Goal: Task Accomplishment & Management: Manage account settings

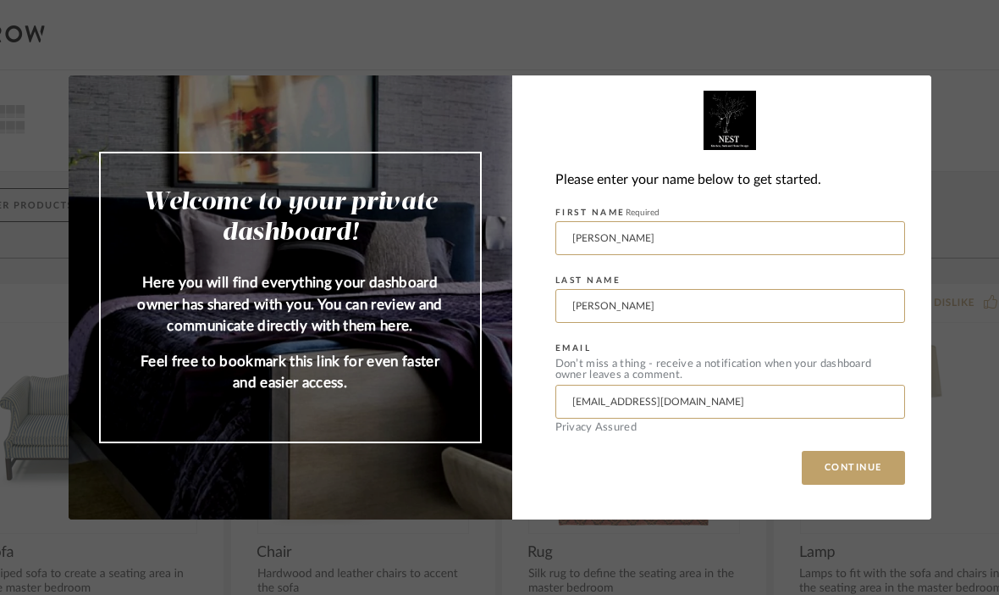
click at [884, 462] on button "CONTINUE" at bounding box center [853, 468] width 103 height 34
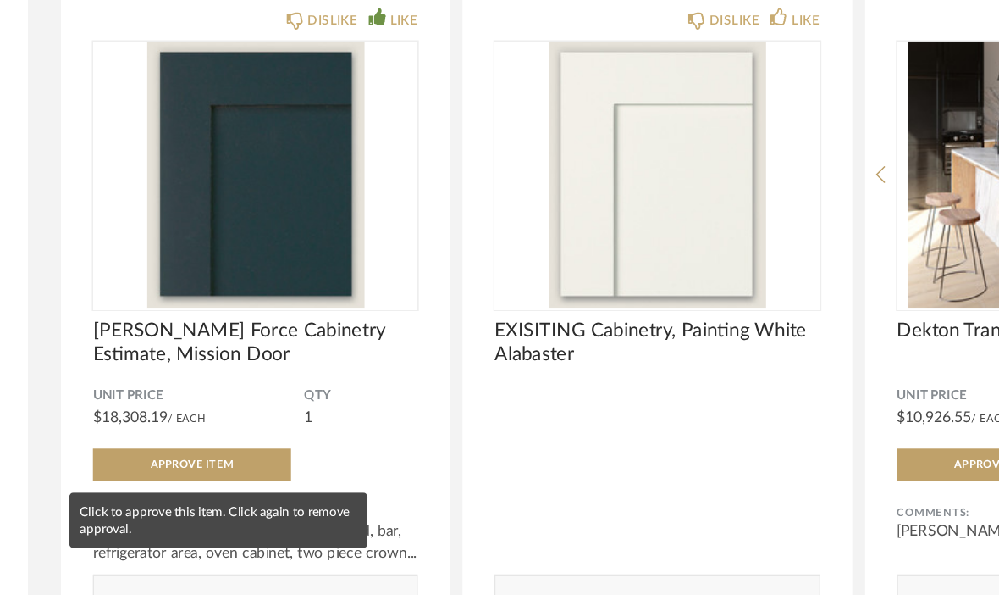
scroll to position [842, 0]
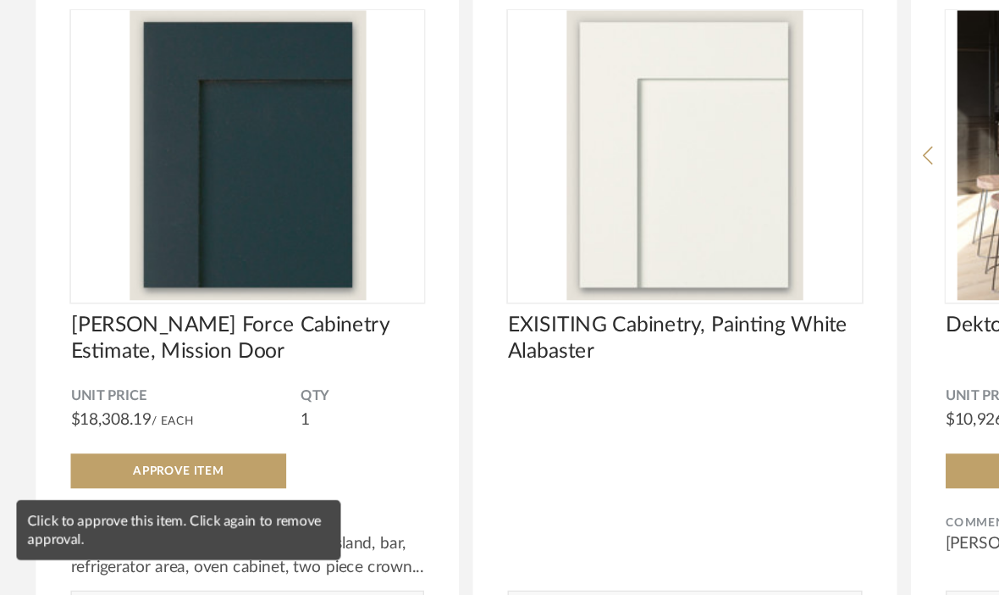
click at [183, 433] on button "Approve Item" at bounding box center [131, 445] width 158 height 25
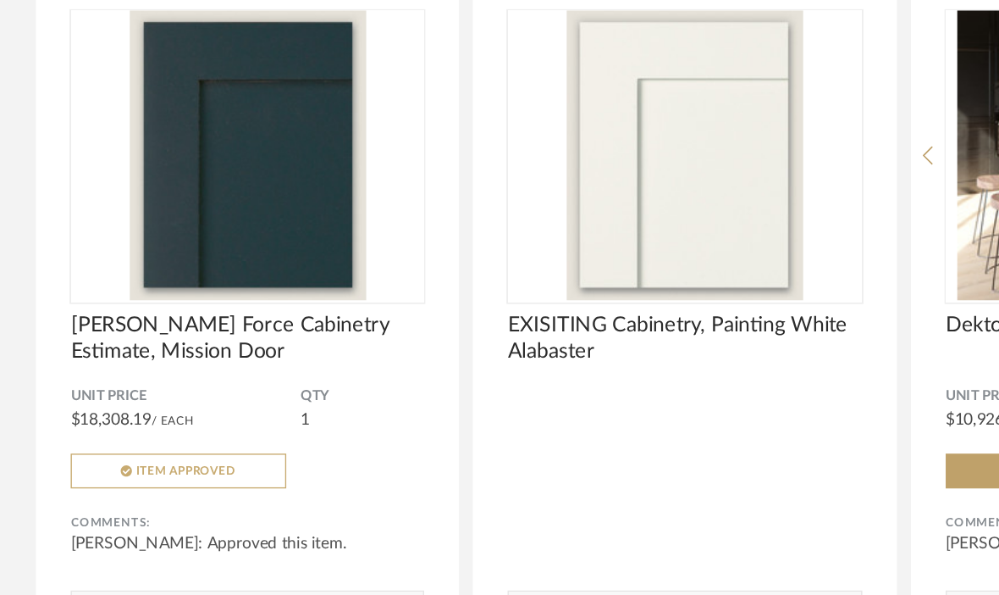
click at [166, 441] on span "Item Approved" at bounding box center [136, 445] width 74 height 8
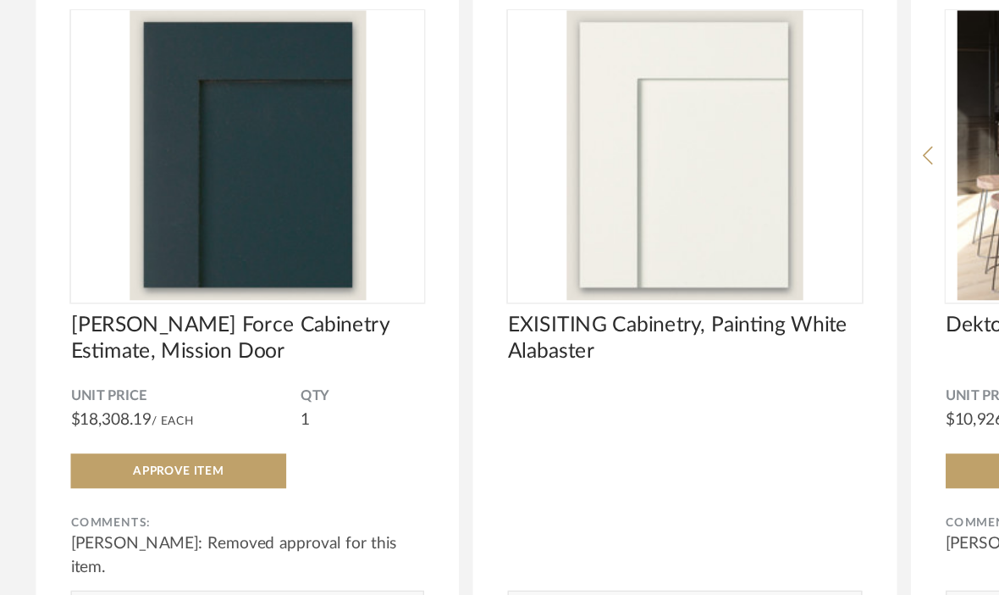
click at [167, 433] on button "Approve Item" at bounding box center [131, 445] width 158 height 25
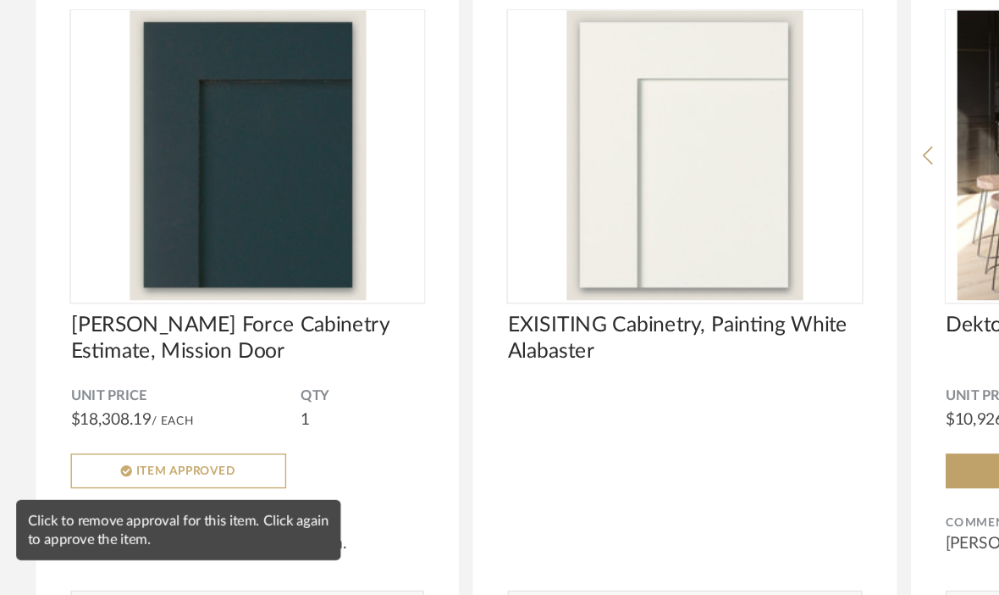
click at [162, 441] on span "Item Approved" at bounding box center [136, 445] width 74 height 8
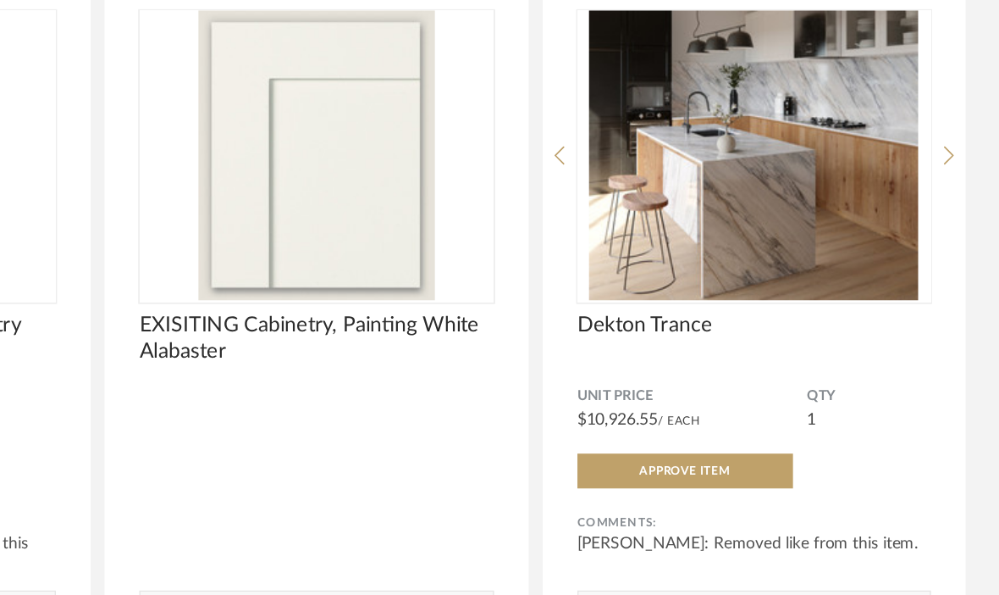
click at [737, 441] on span "Approve Item" at bounding box center [770, 445] width 66 height 8
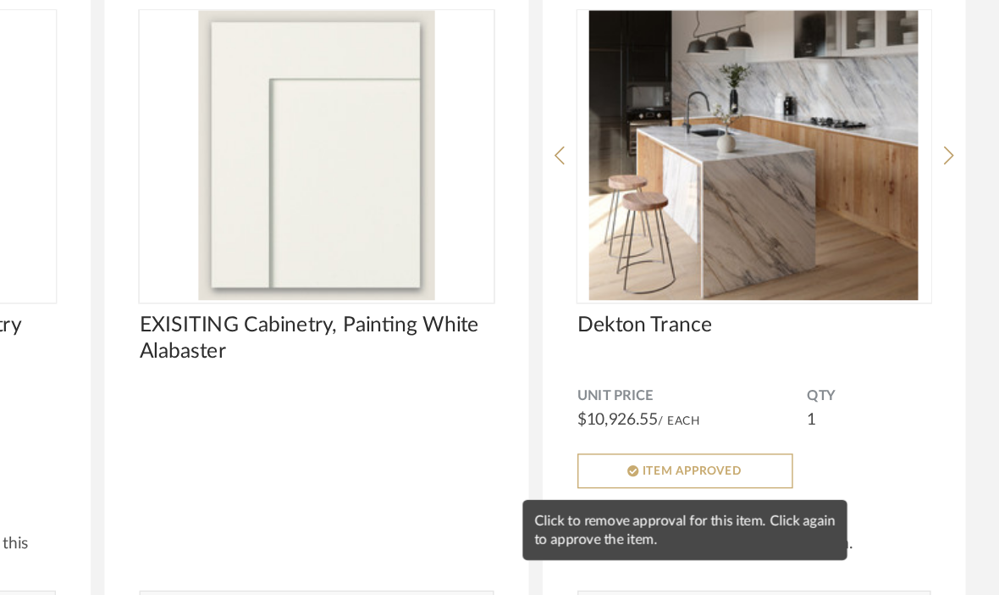
click at [739, 441] on span "Item Approved" at bounding box center [776, 445] width 74 height 8
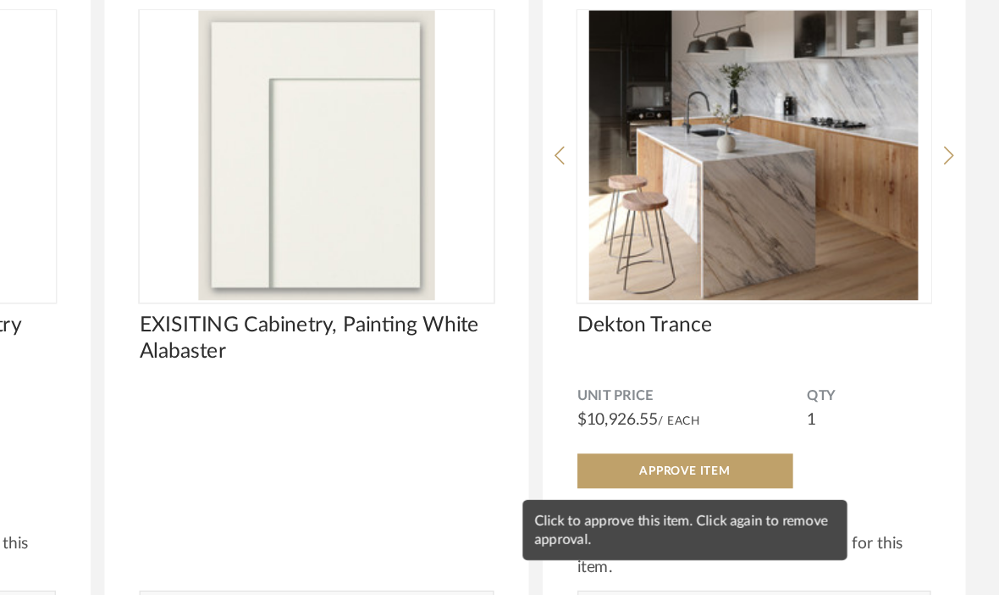
click at [737, 441] on span "Approve Item" at bounding box center [770, 445] width 66 height 8
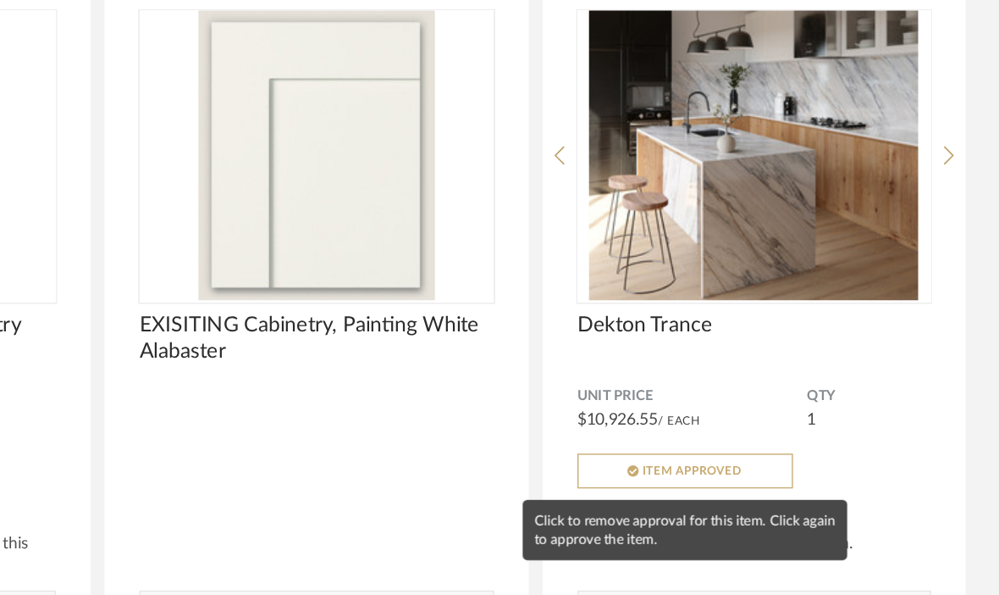
click at [371, 475] on div "Comments: Submit" at bounding box center [500, 531] width 258 height 113
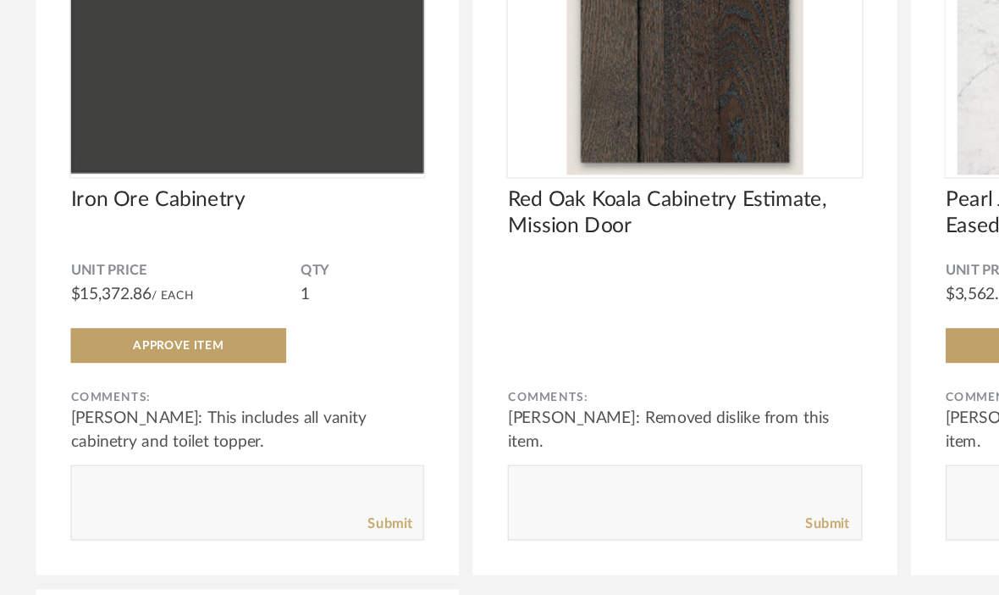
scroll to position [2155, 0]
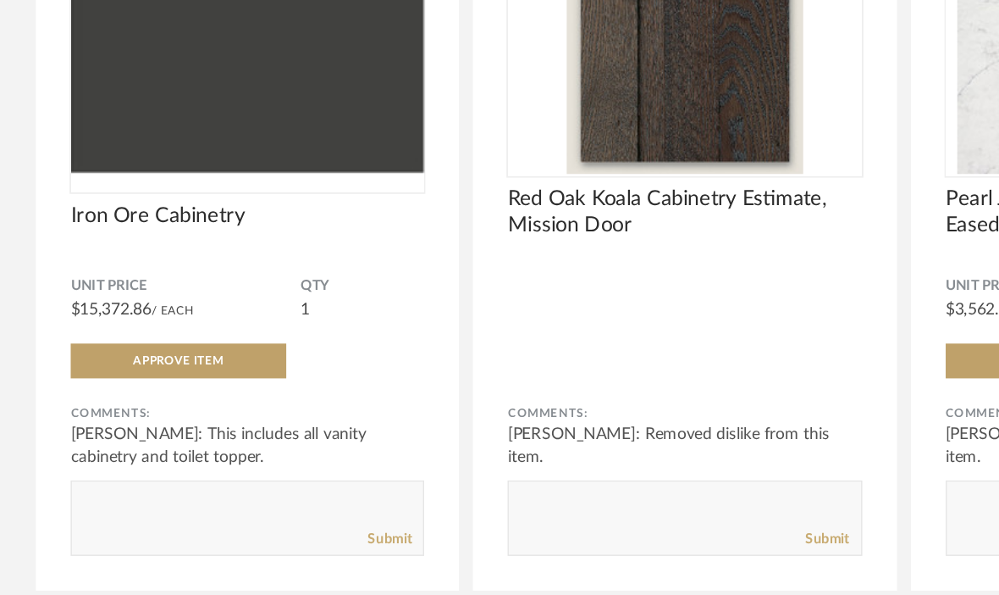
click at [0, 0] on img at bounding box center [0, 0] width 0 height 0
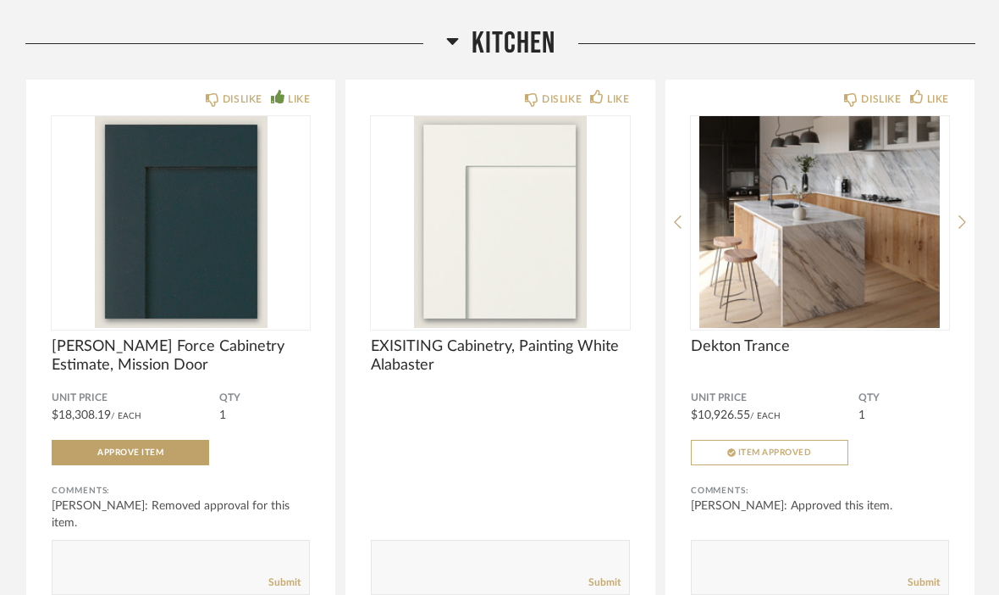
scroll to position [824, 0]
click at [158, 456] on span "Approve Item" at bounding box center [130, 451] width 66 height 8
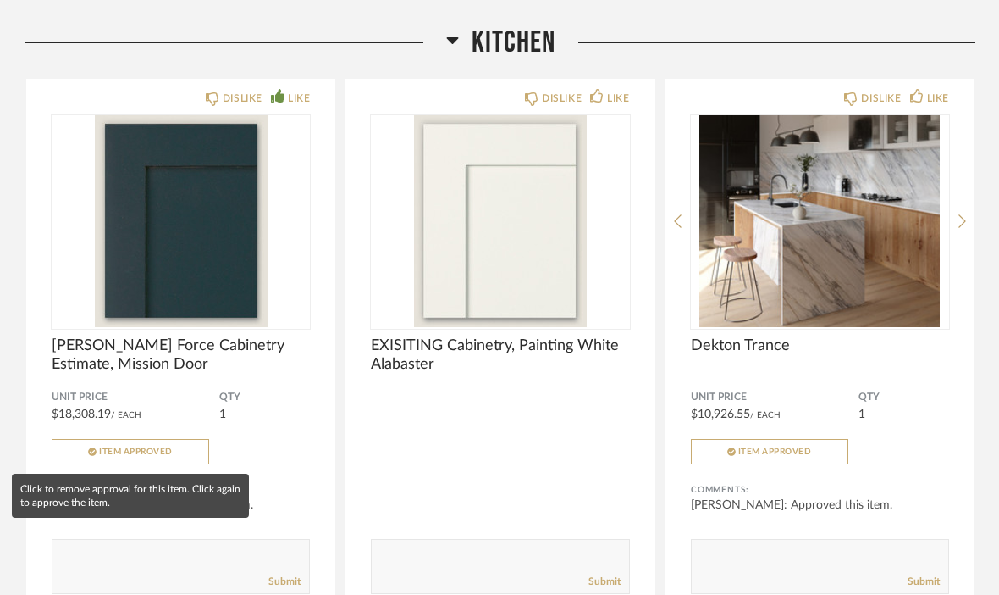
click at [301, 458] on div "Unit Price $18,308.19 / Each QTY 1 Item Approved" at bounding box center [181, 427] width 258 height 74
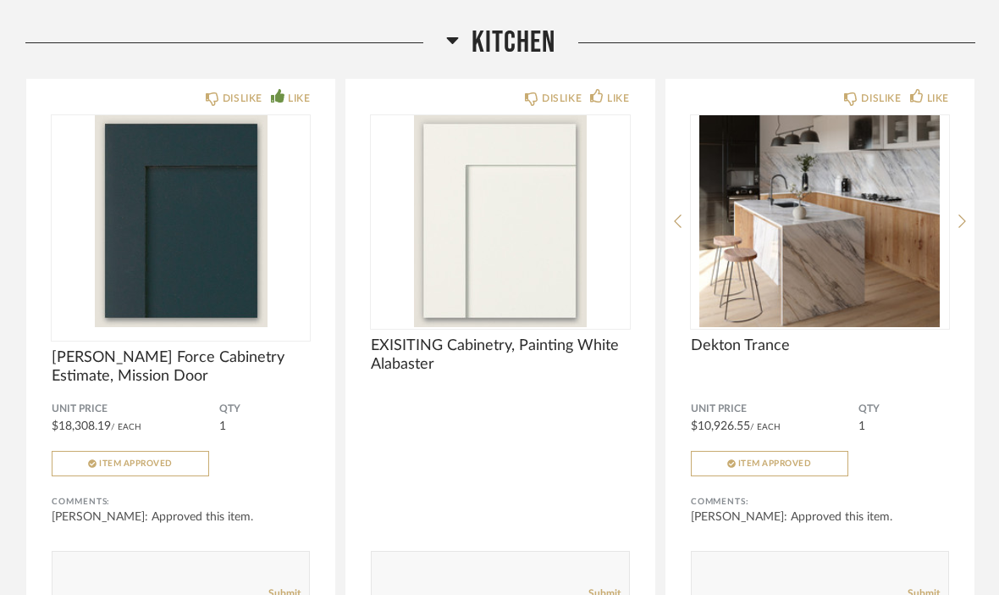
click at [0, 0] on img at bounding box center [0, 0] width 0 height 0
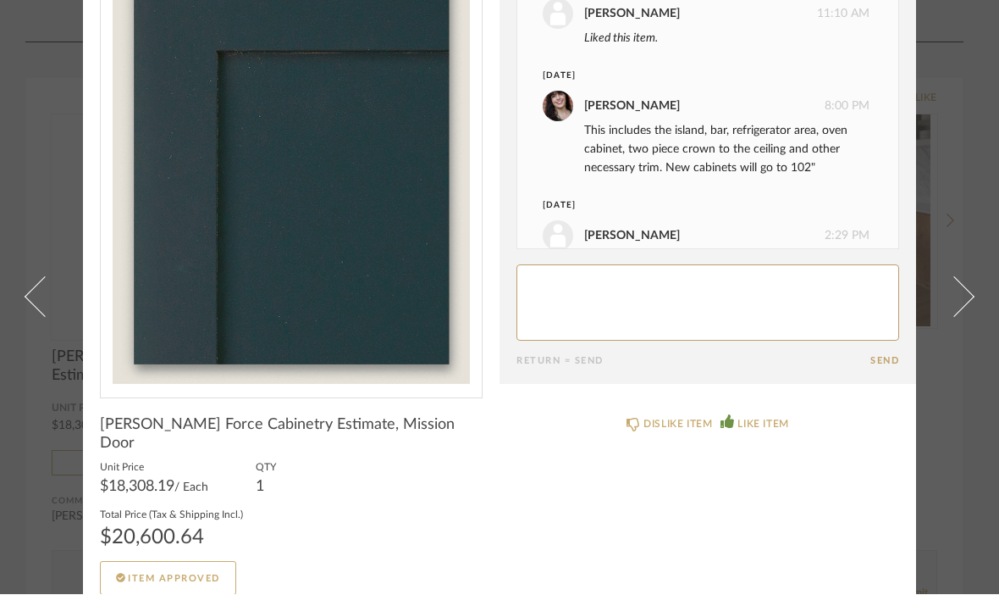
scroll to position [114, 0]
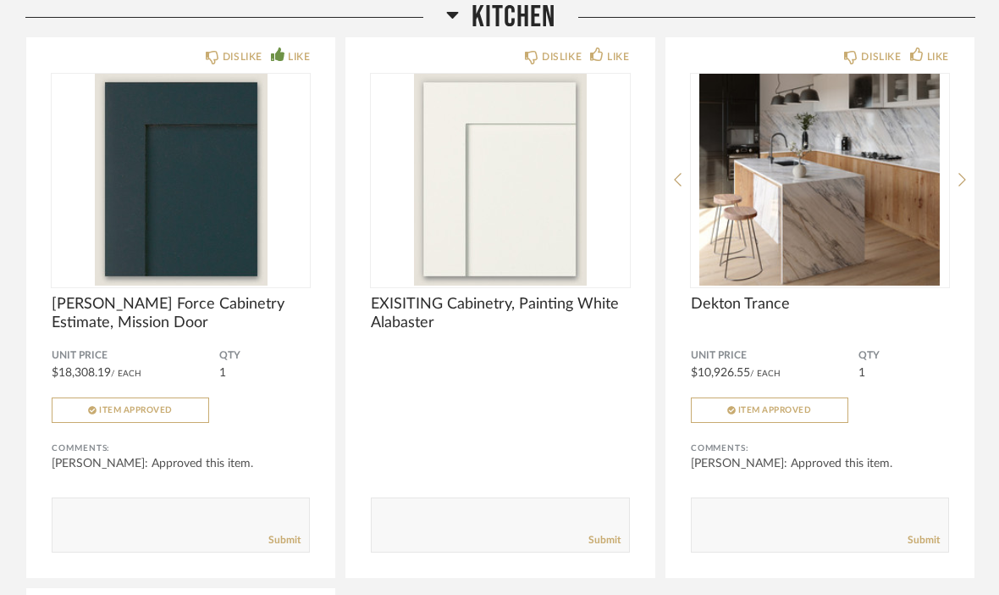
scroll to position [866, 0]
click at [732, 358] on span "Unit Price" at bounding box center [775, 356] width 168 height 14
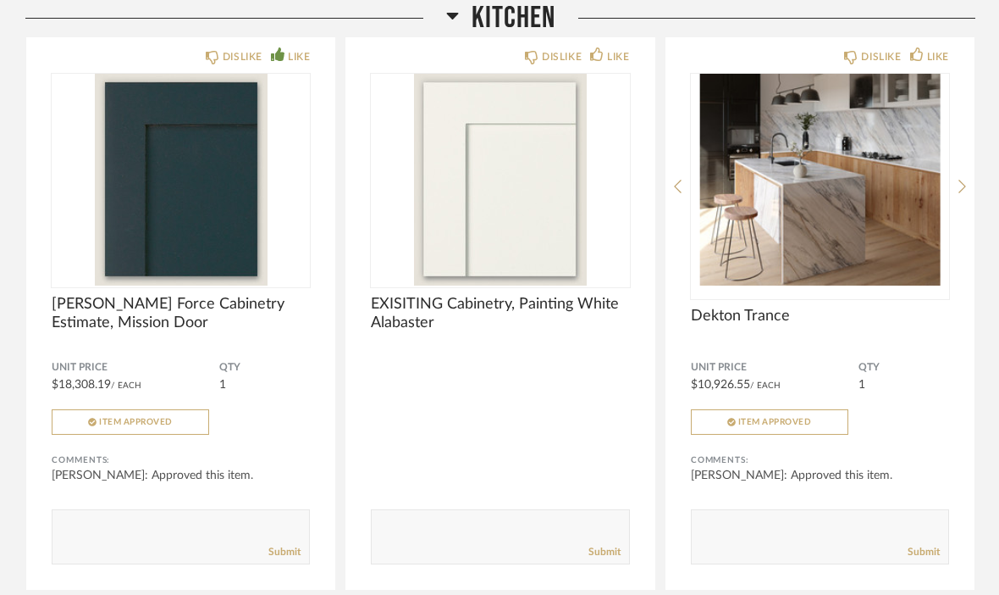
click at [0, 0] on img at bounding box center [0, 0] width 0 height 0
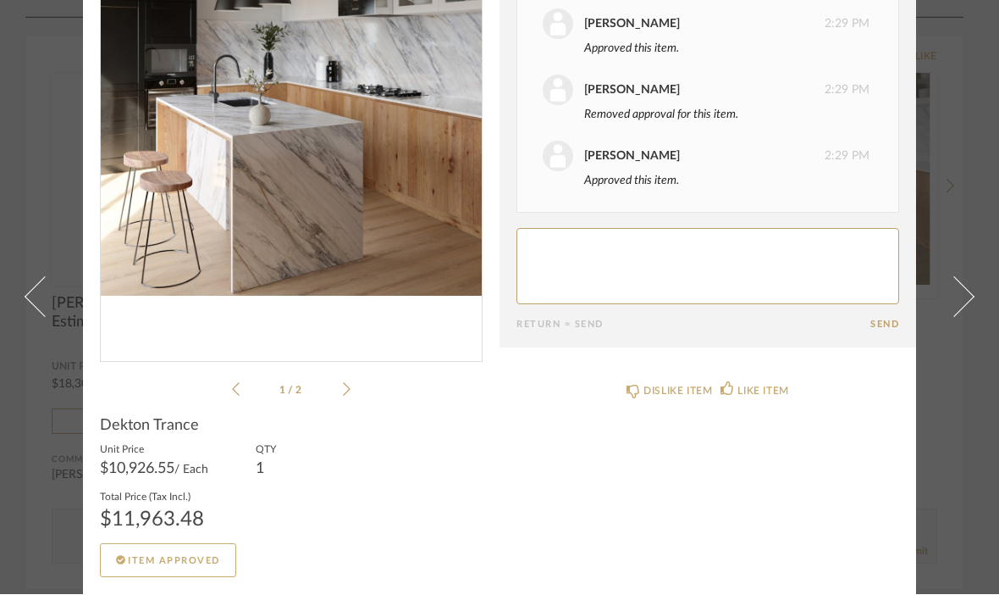
scroll to position [152, 0]
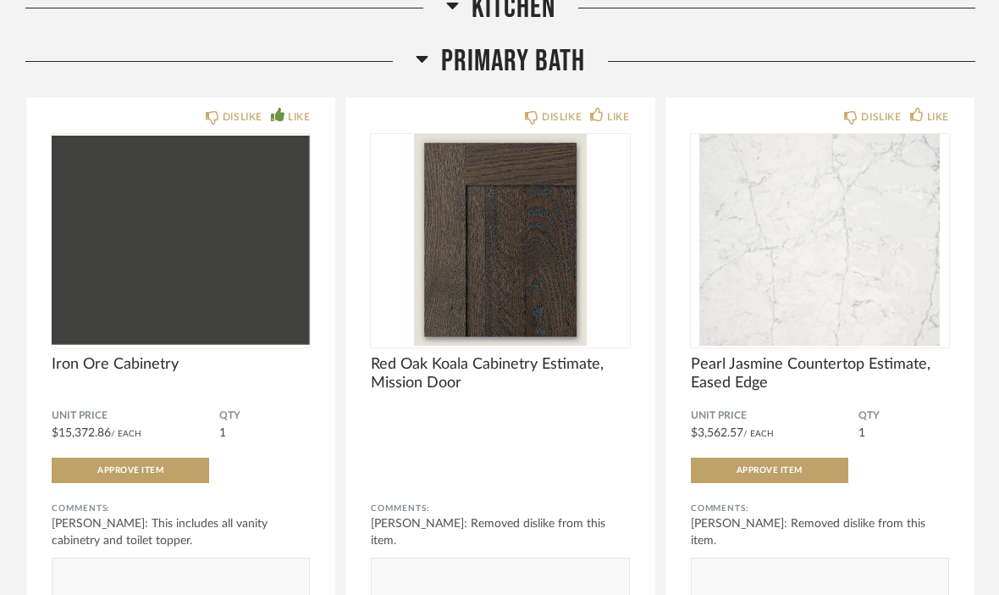
scroll to position [2067, 0]
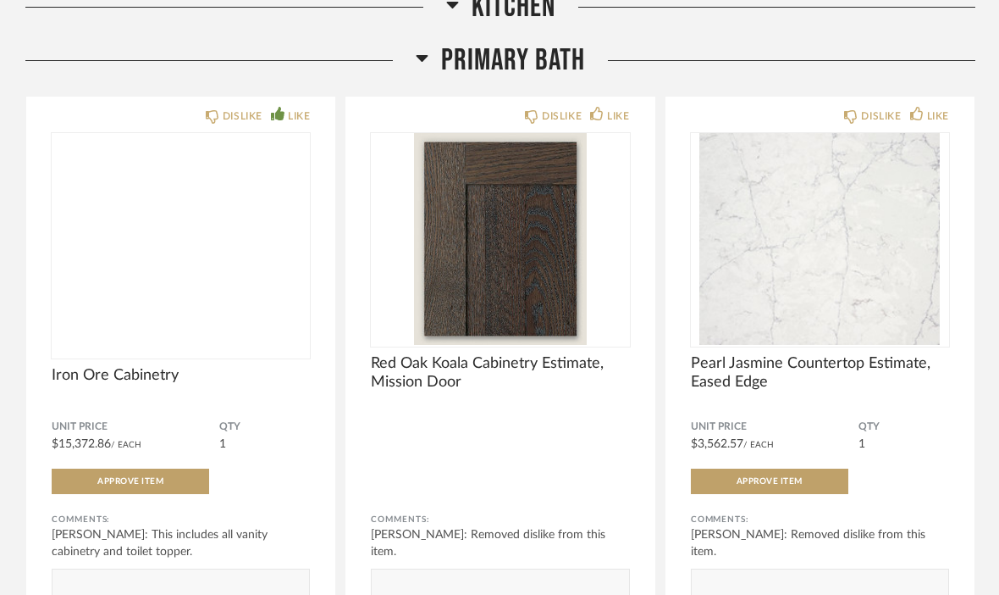
click at [0, 0] on img at bounding box center [0, 0] width 0 height 0
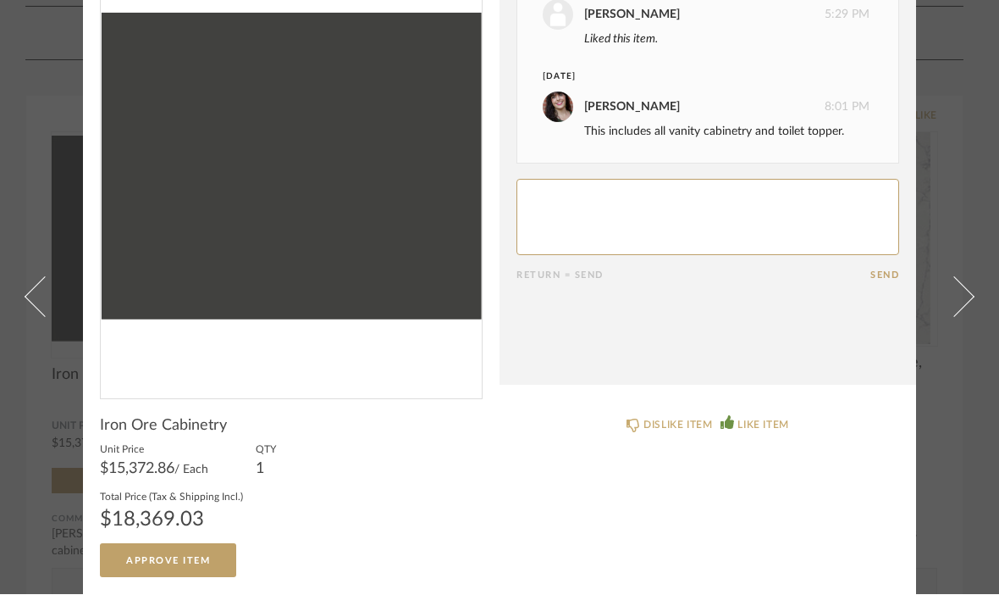
scroll to position [114, 0]
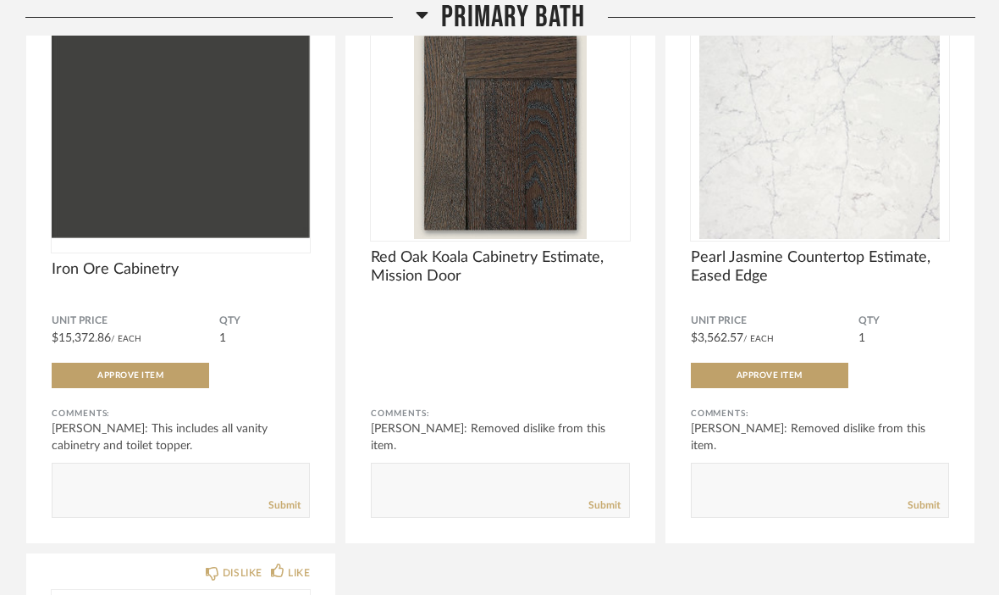
scroll to position [2151, 0]
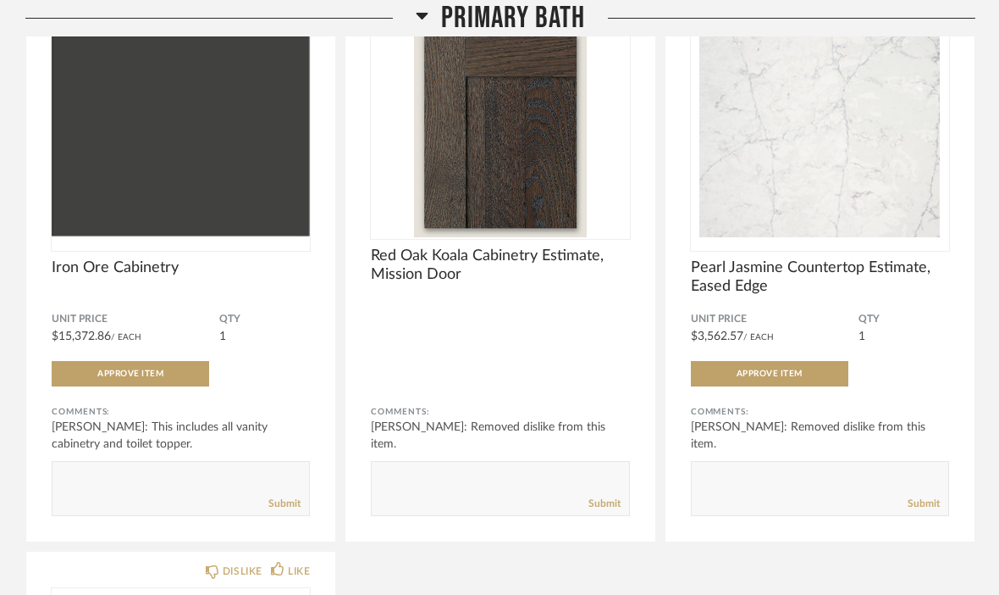
click at [0, 0] on img at bounding box center [0, 0] width 0 height 0
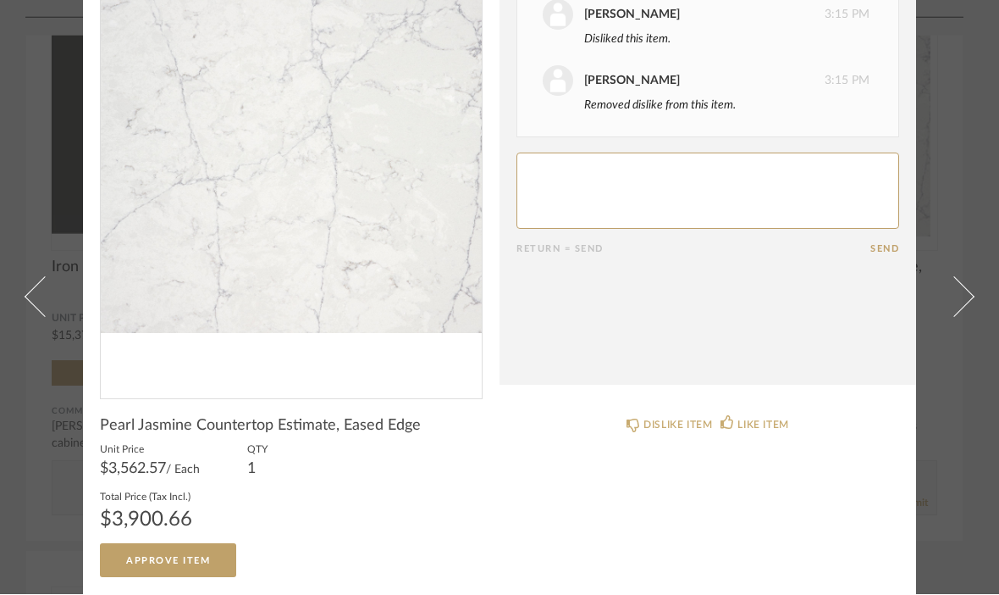
scroll to position [114, 0]
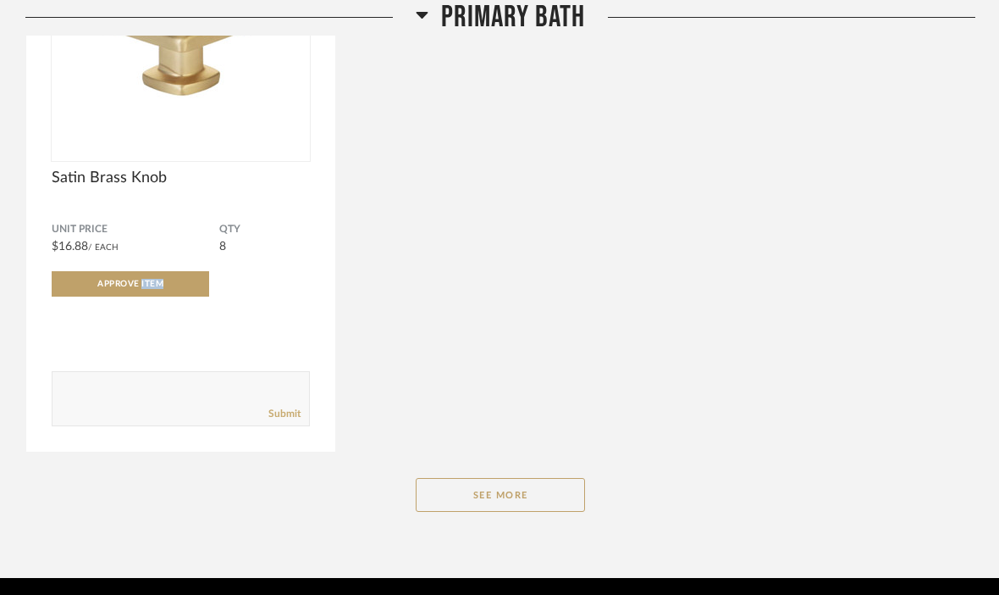
scroll to position [2799, 0]
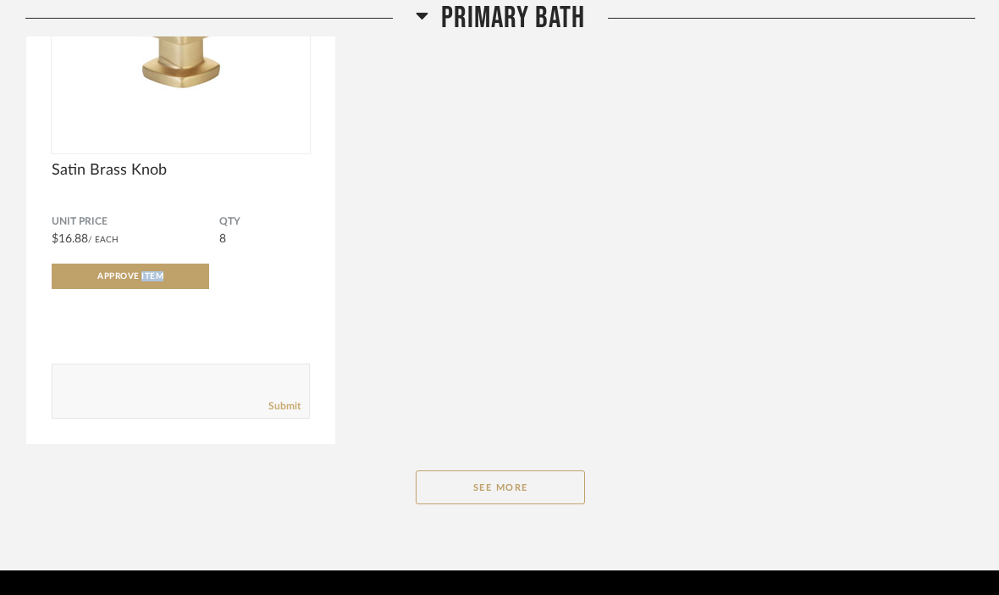
click at [193, 74] on img "0" at bounding box center [181, 34] width 258 height 212
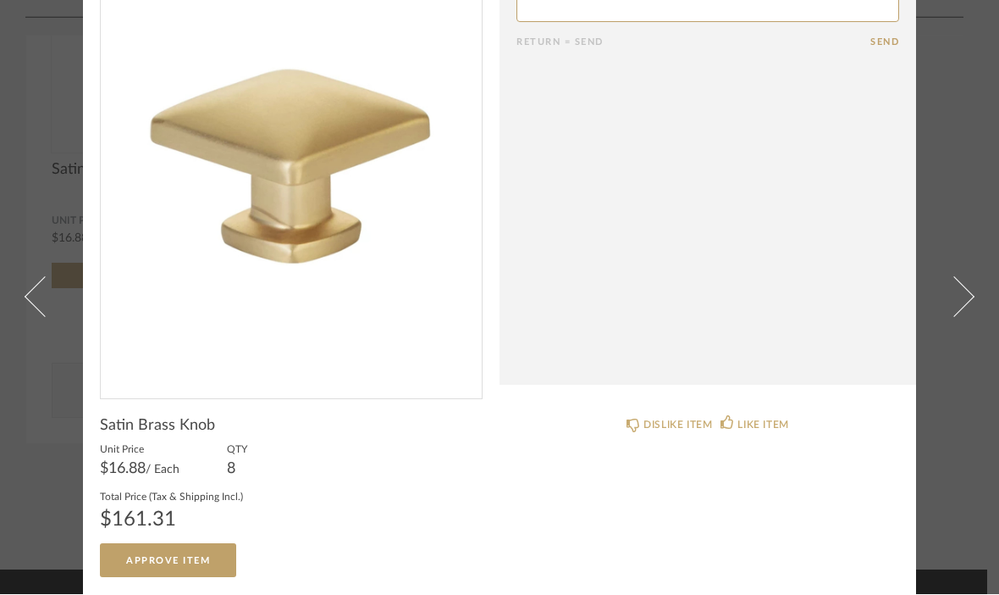
scroll to position [114, 0]
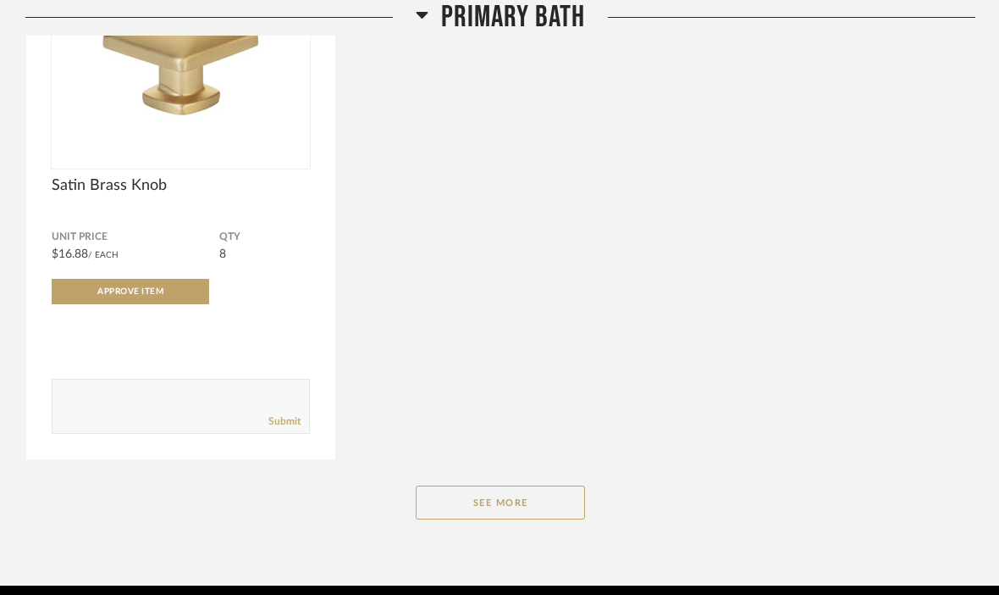
scroll to position [2799, 0]
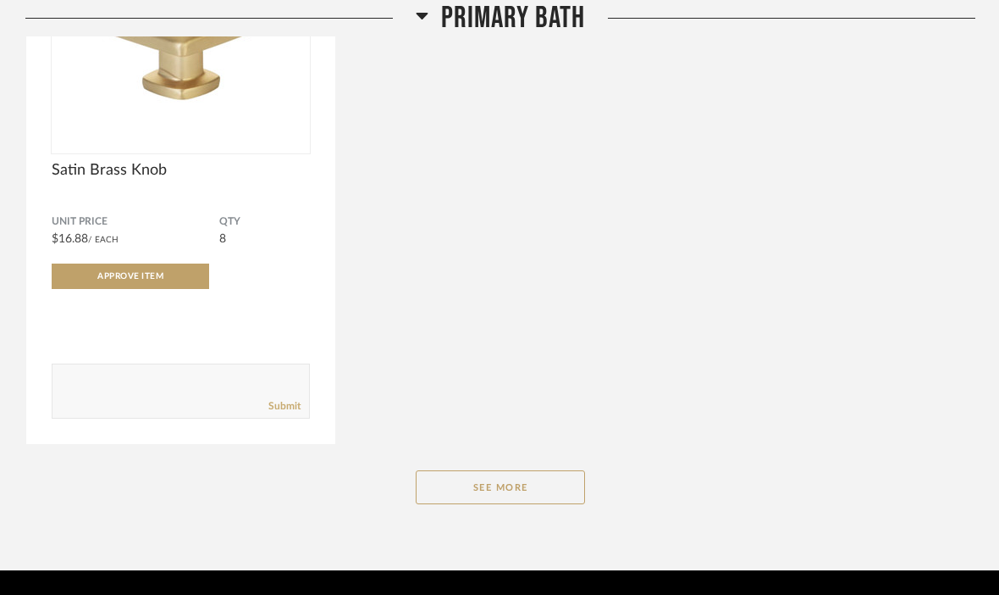
click at [525, 480] on button "See More" at bounding box center [500, 487] width 169 height 34
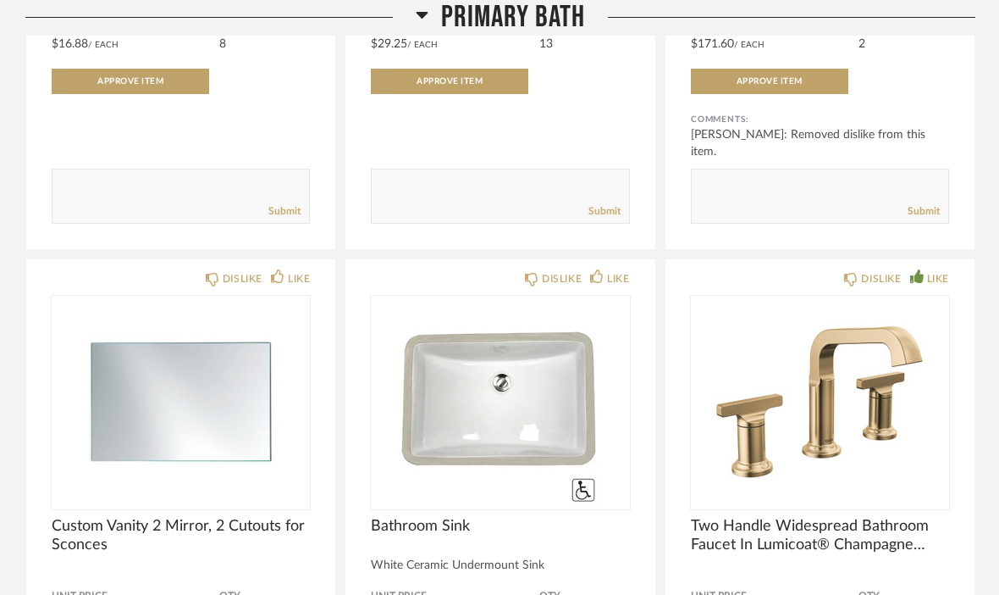
scroll to position [2995, 0]
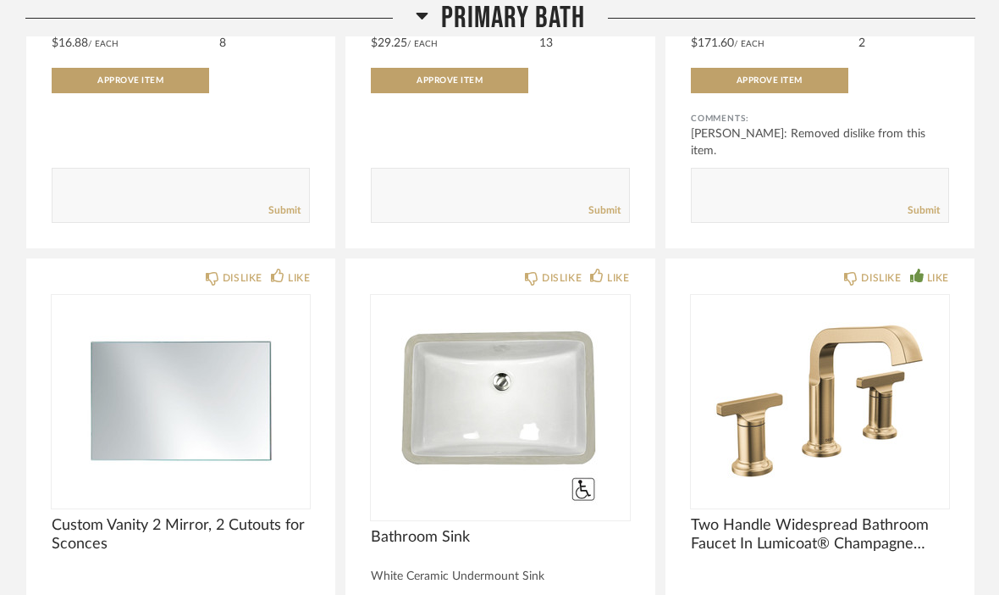
click at [0, 0] on img at bounding box center [0, 0] width 0 height 0
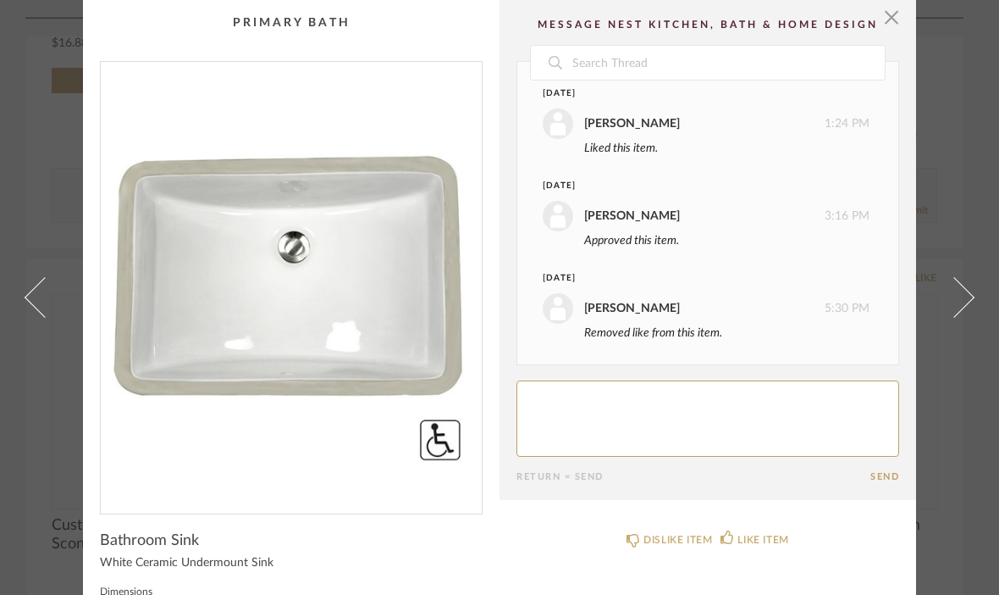
scroll to position [0, 0]
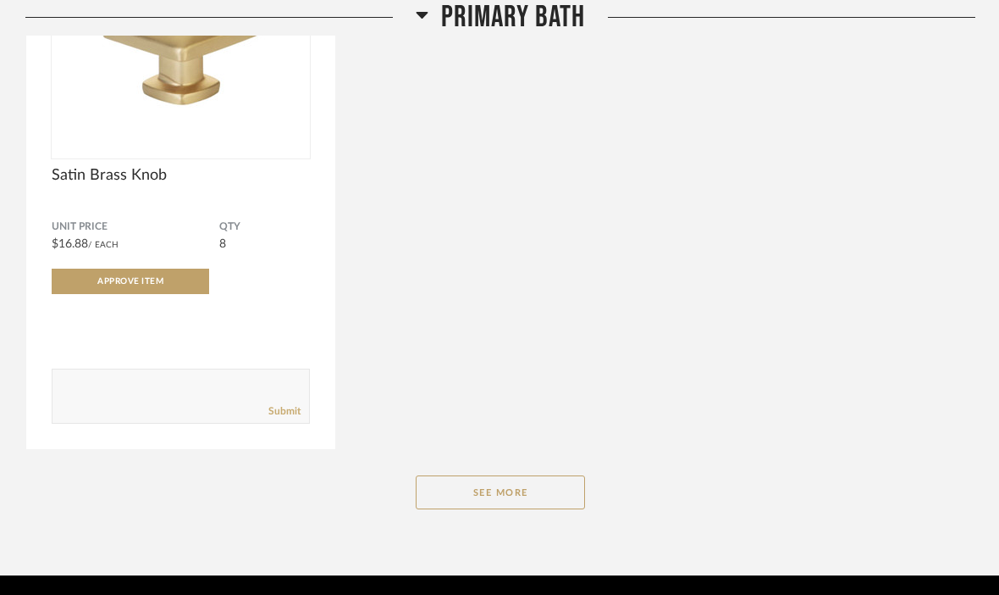
scroll to position [2787, 0]
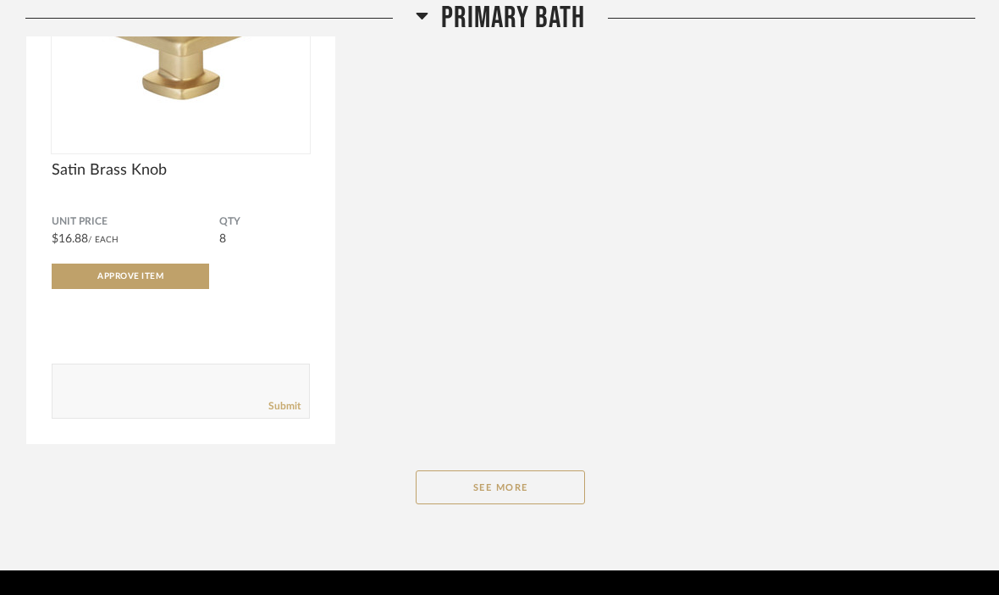
click at [540, 487] on button "See More" at bounding box center [500, 487] width 169 height 34
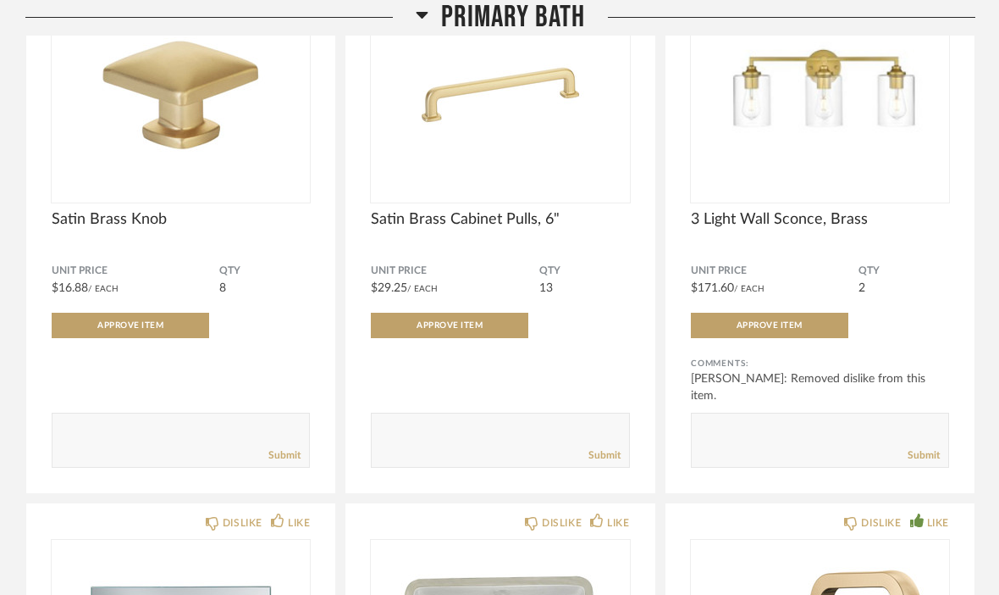
scroll to position [2738, 0]
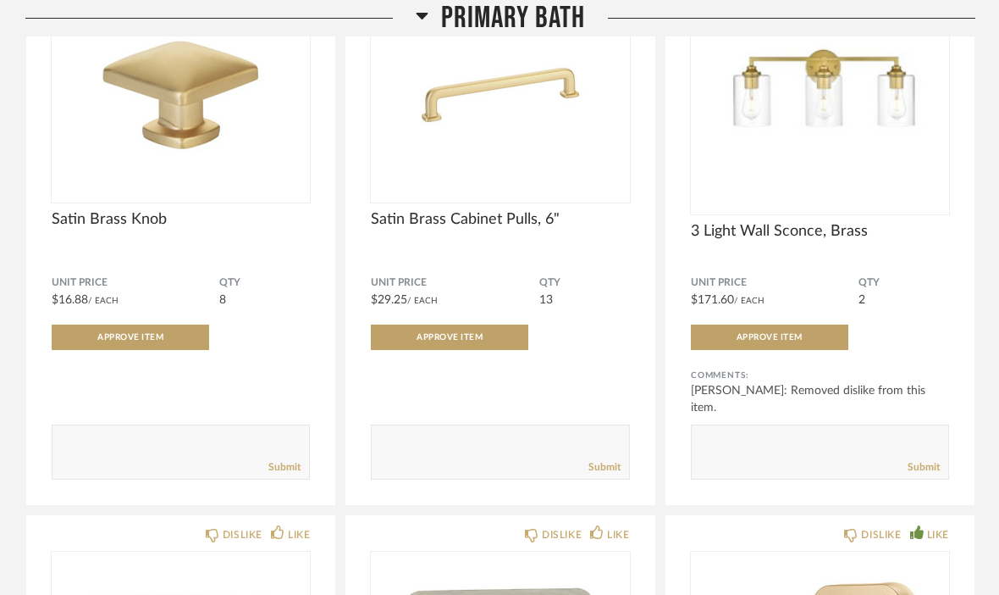
click at [0, 0] on img at bounding box center [0, 0] width 0 height 0
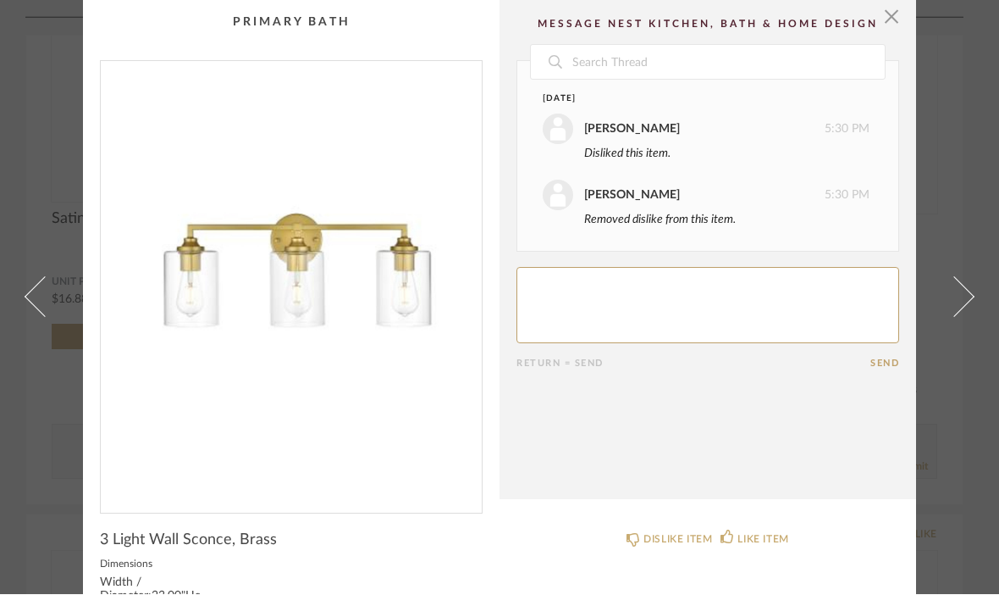
scroll to position [0, 0]
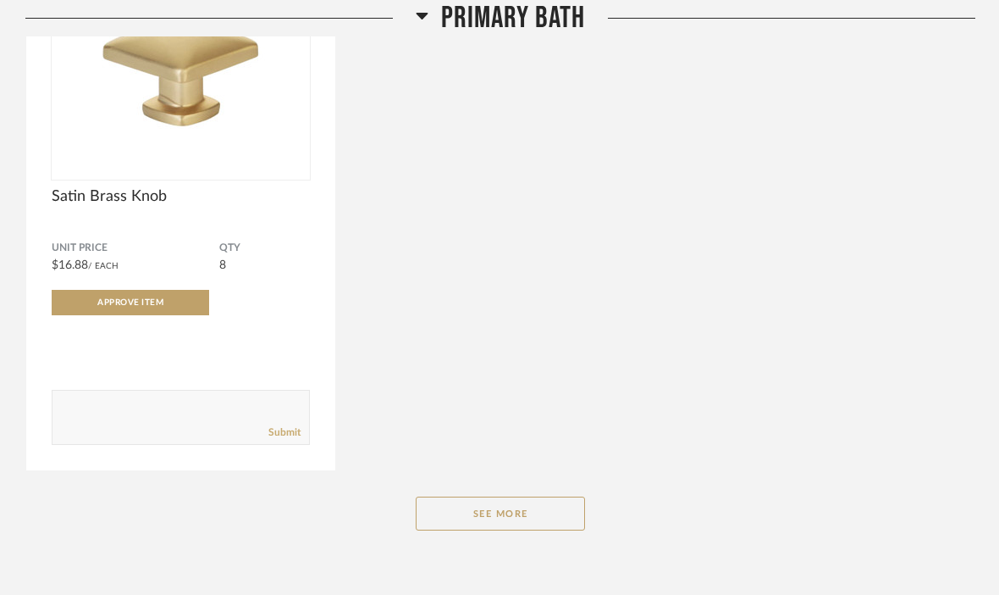
scroll to position [2787, 0]
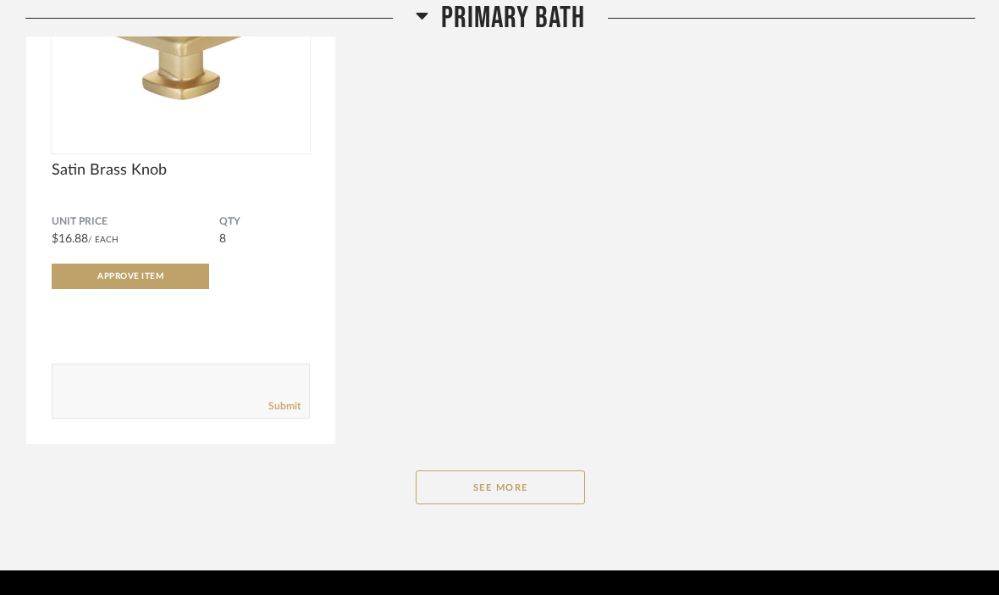
click at [528, 492] on button "See More" at bounding box center [500, 487] width 169 height 34
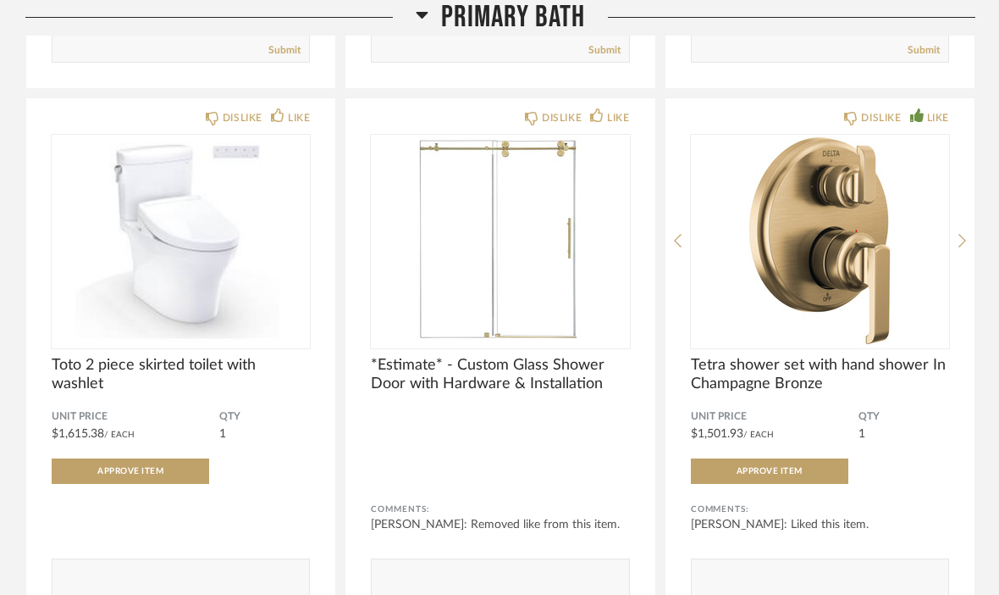
scroll to position [4263, 0]
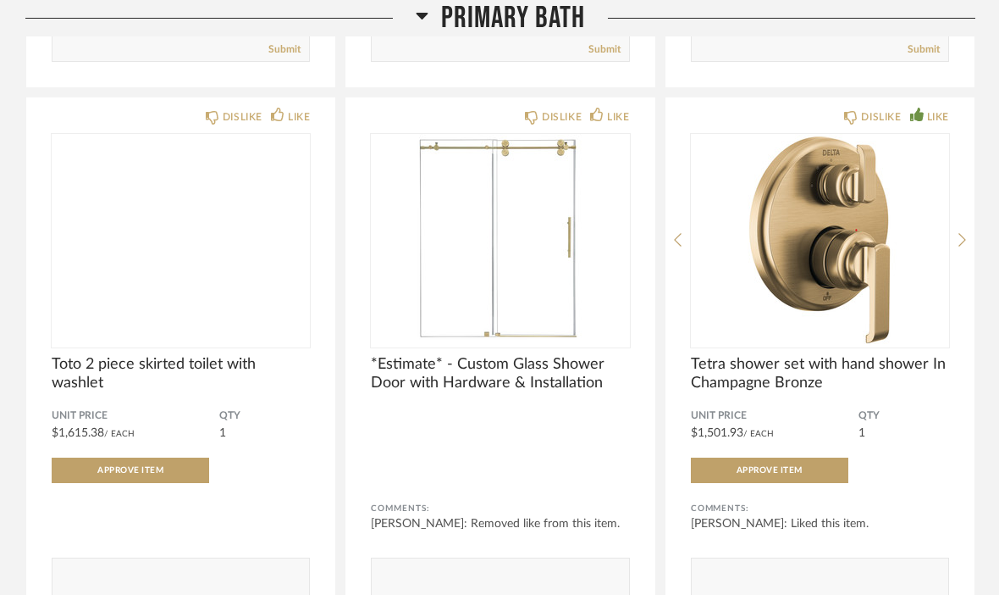
click at [0, 0] on img at bounding box center [0, 0] width 0 height 0
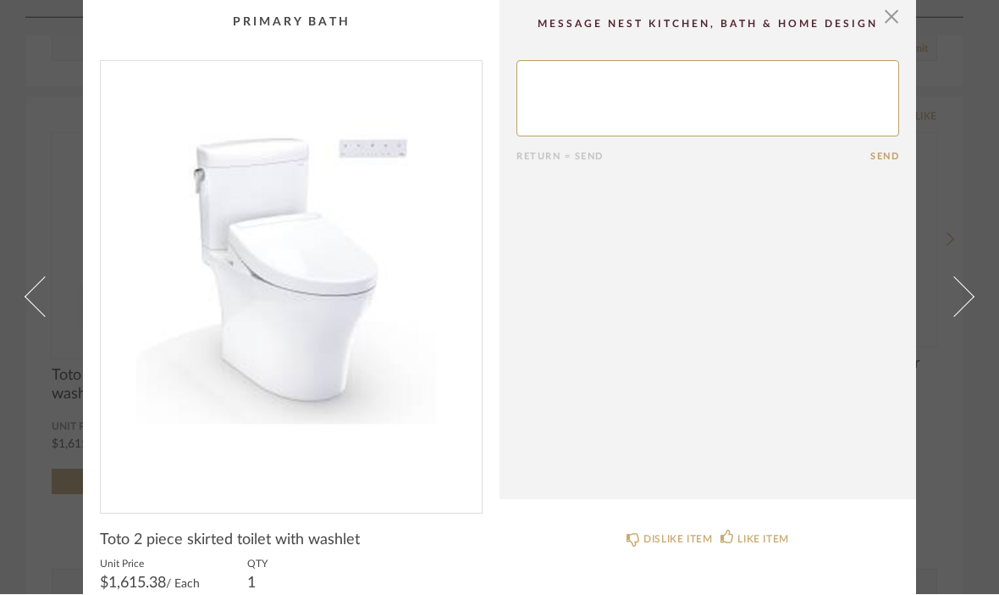
scroll to position [0, 0]
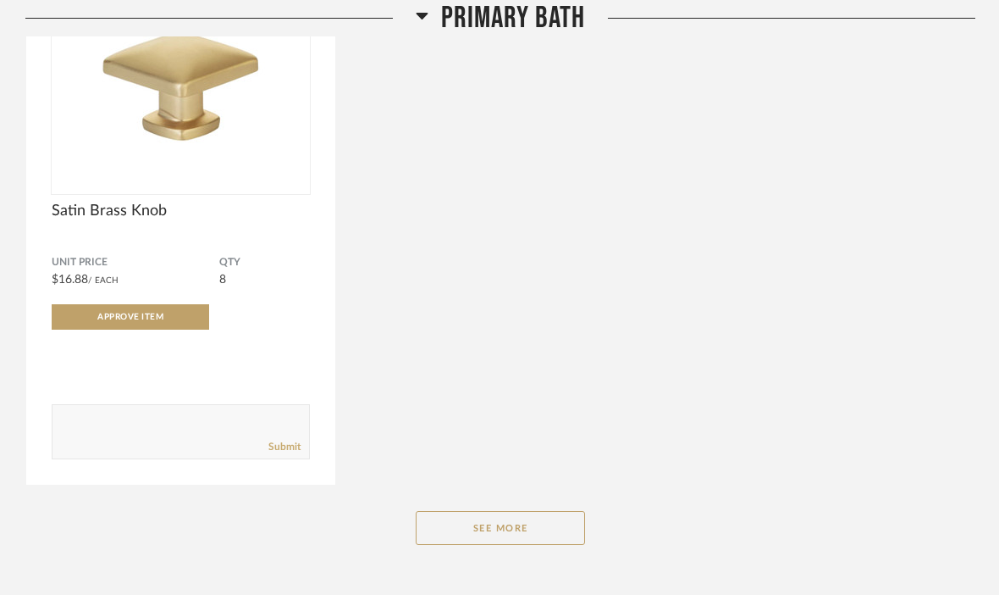
scroll to position [2787, 0]
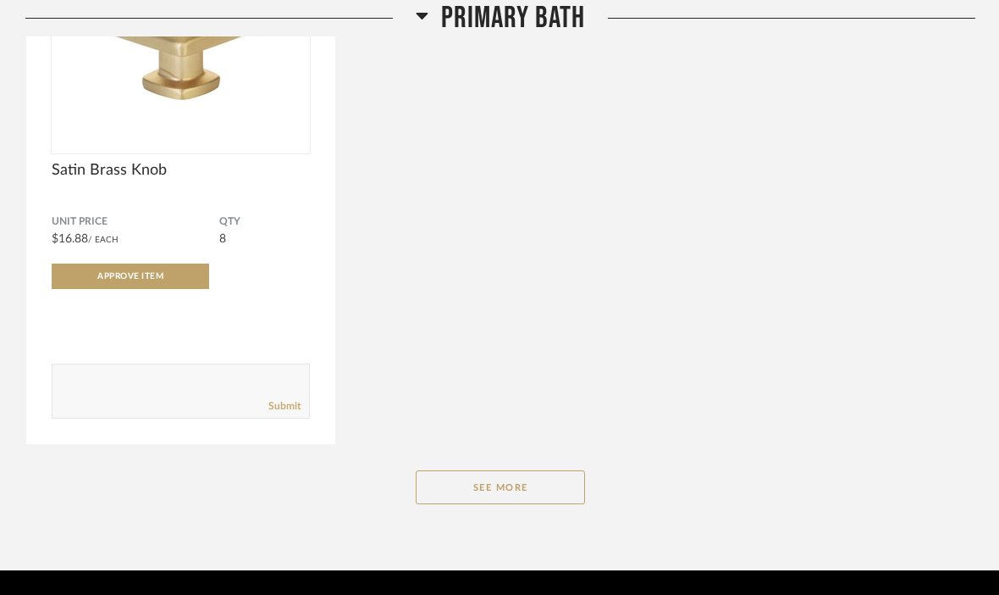
click at [537, 492] on button "See More" at bounding box center [500, 487] width 169 height 34
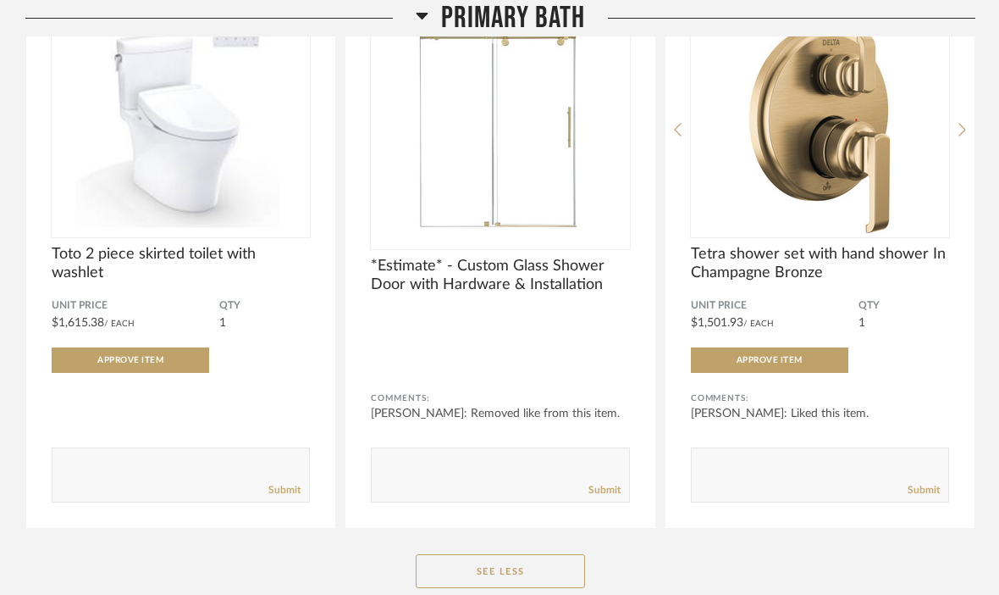
scroll to position [4373, 0]
click at [521, 215] on img "0" at bounding box center [500, 131] width 258 height 212
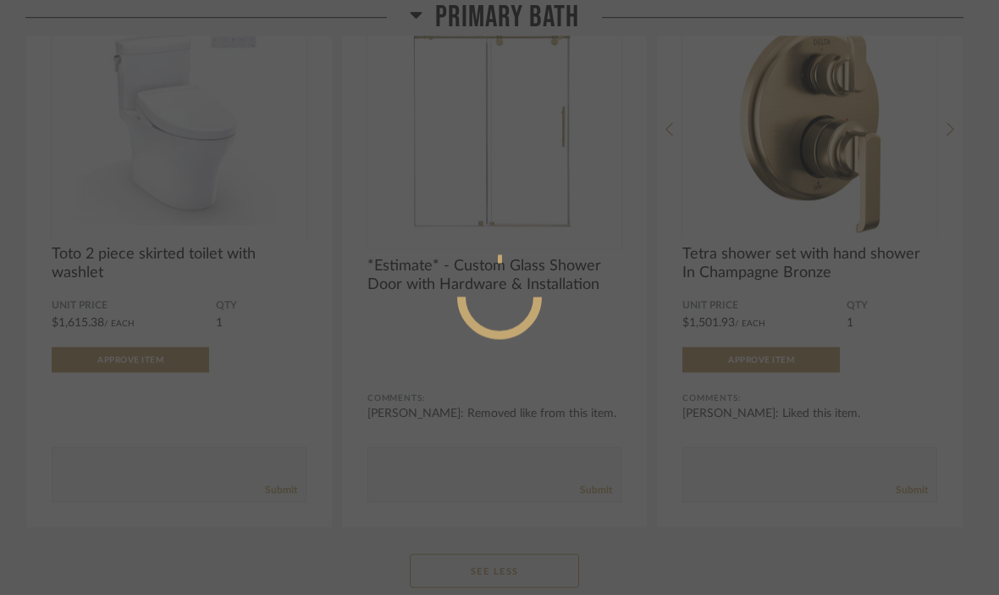
scroll to position [0, 0]
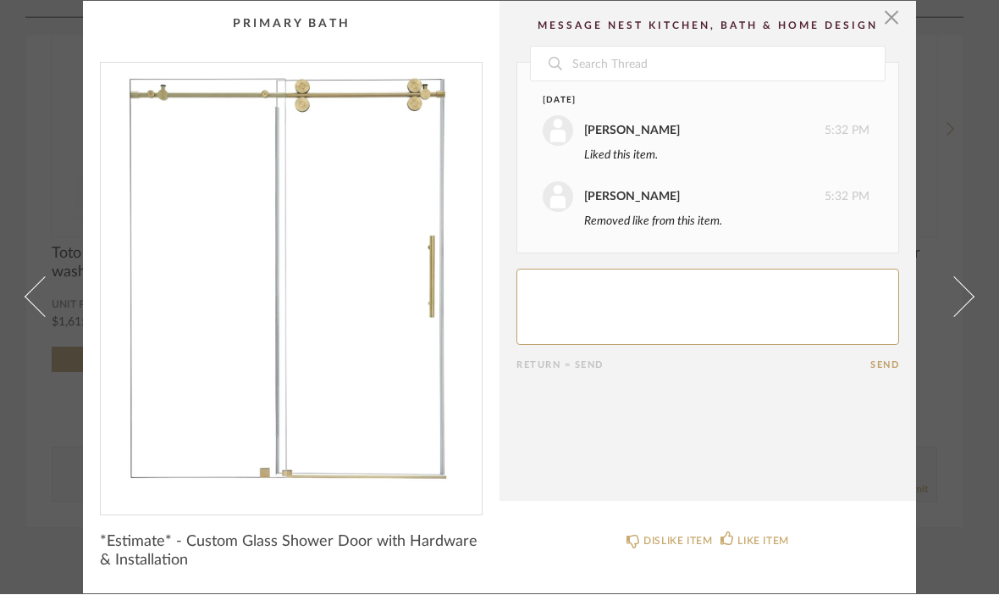
click at [307, 257] on img "0" at bounding box center [291, 283] width 381 height 438
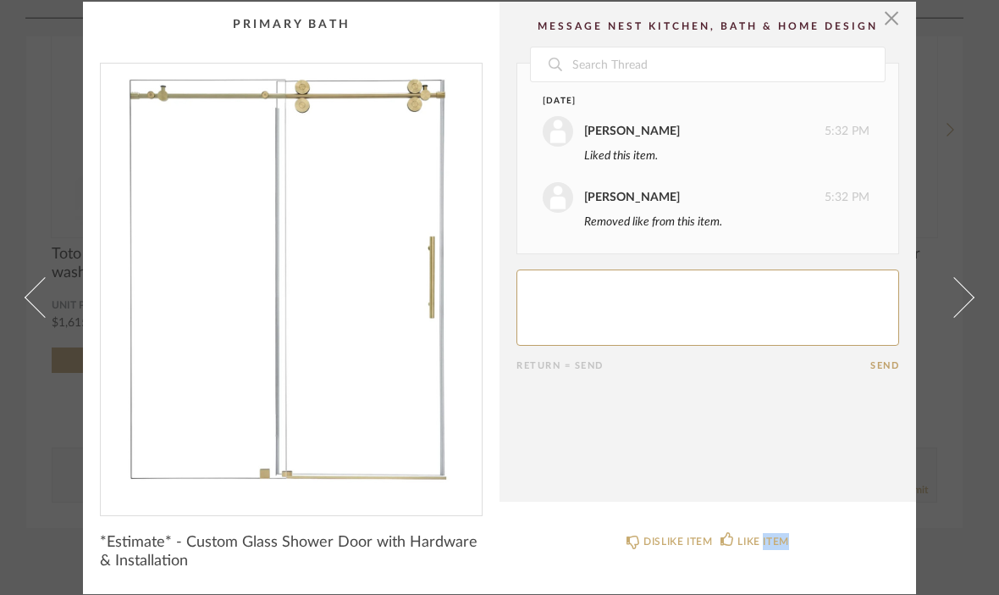
click at [619, 400] on cpp-summary-comments "Date [DATE] [PERSON_NAME] 5:32 PM Liked this item. [PERSON_NAME] 5:32 PM Remove…" at bounding box center [708, 252] width 417 height 500
click at [324, 30] on cpp-summary-thumbnail at bounding box center [291, 259] width 417 height 514
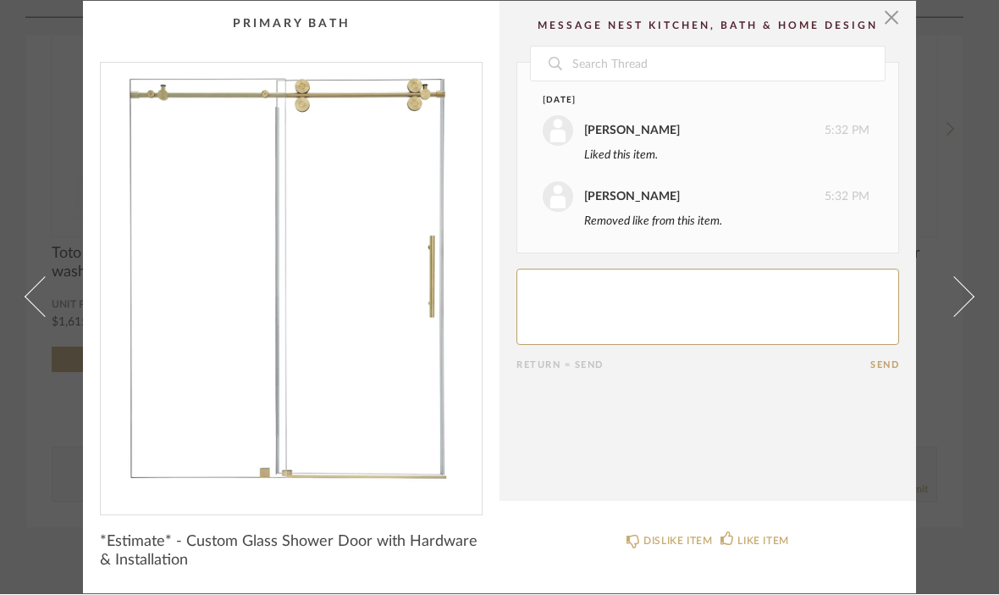
click at [425, 428] on img "0" at bounding box center [291, 283] width 381 height 438
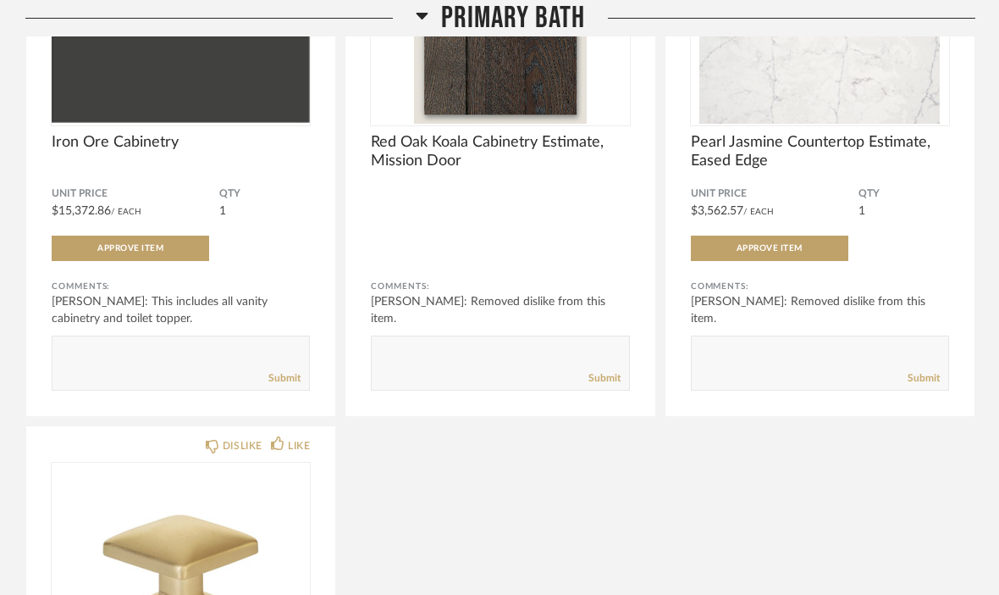
scroll to position [2787, 0]
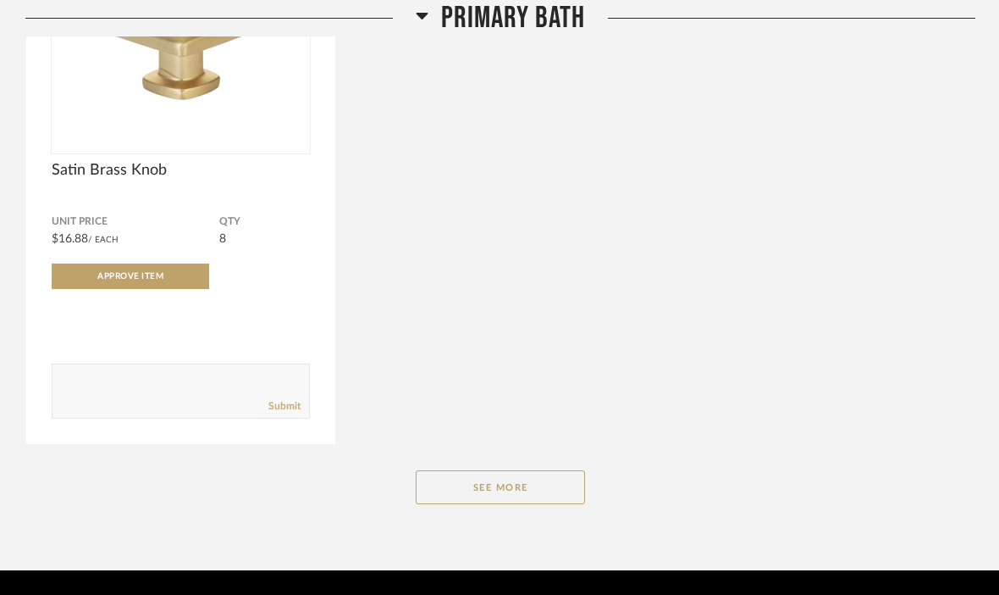
click at [535, 495] on button "See More" at bounding box center [500, 487] width 169 height 34
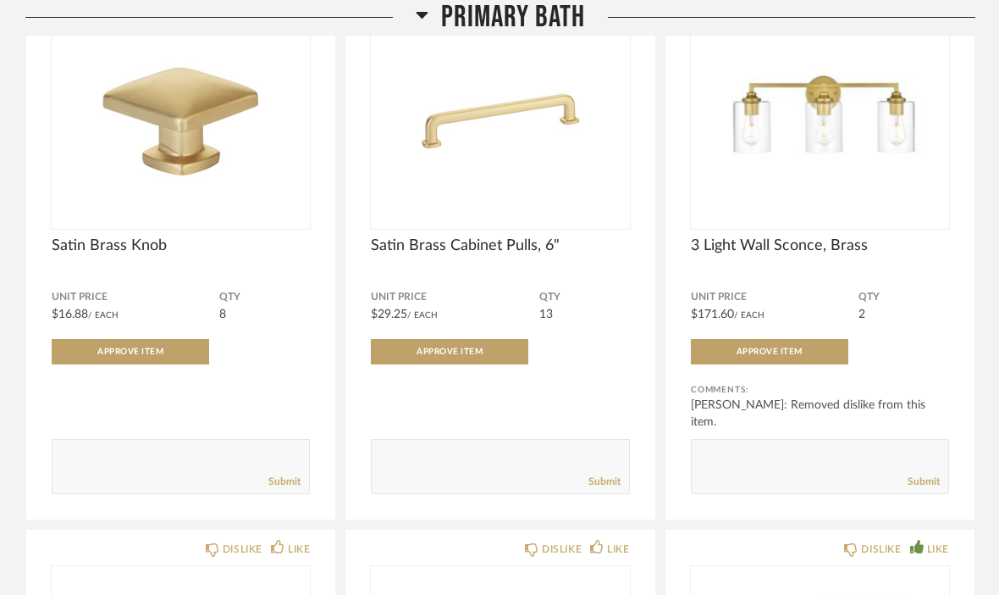
scroll to position [2671, 0]
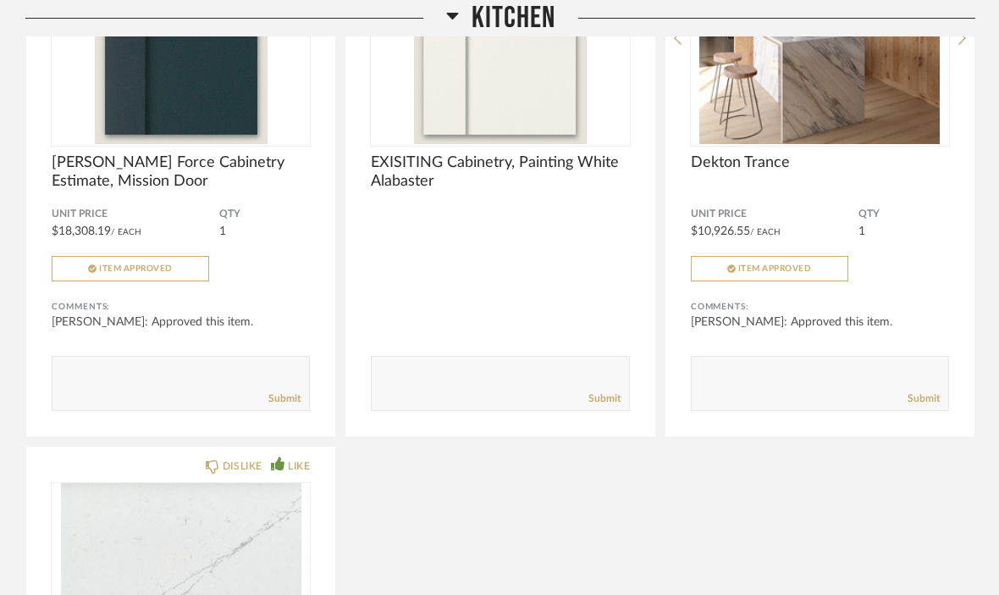
scroll to position [1094, 0]
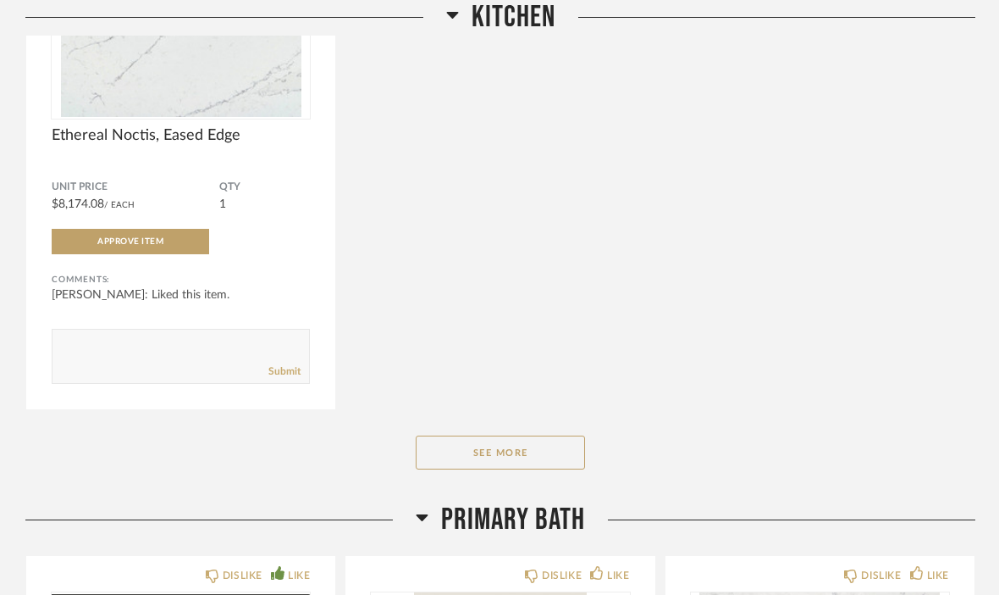
click at [527, 464] on button "See More" at bounding box center [500, 453] width 169 height 34
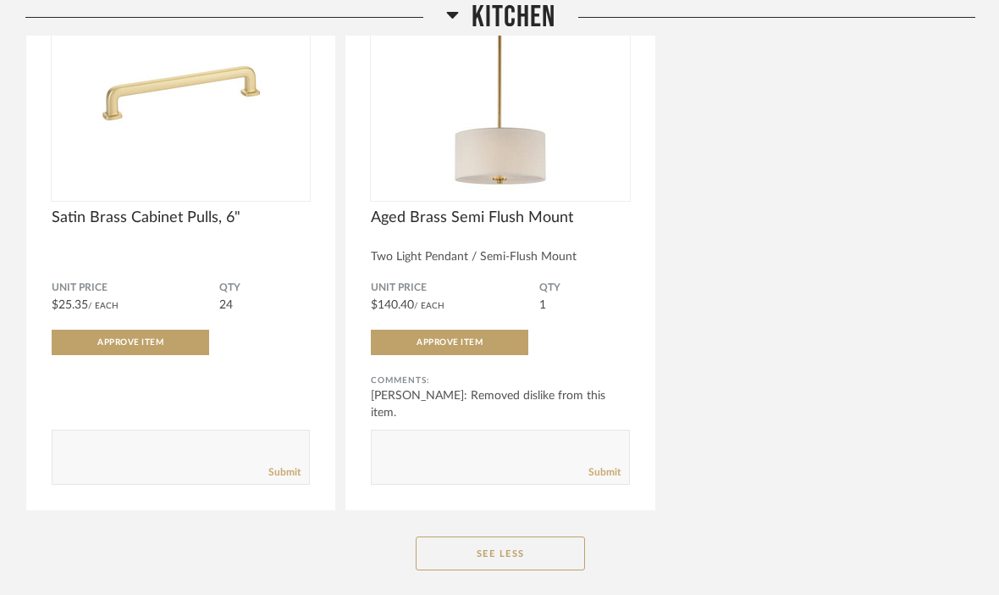
scroll to position [2616, 0]
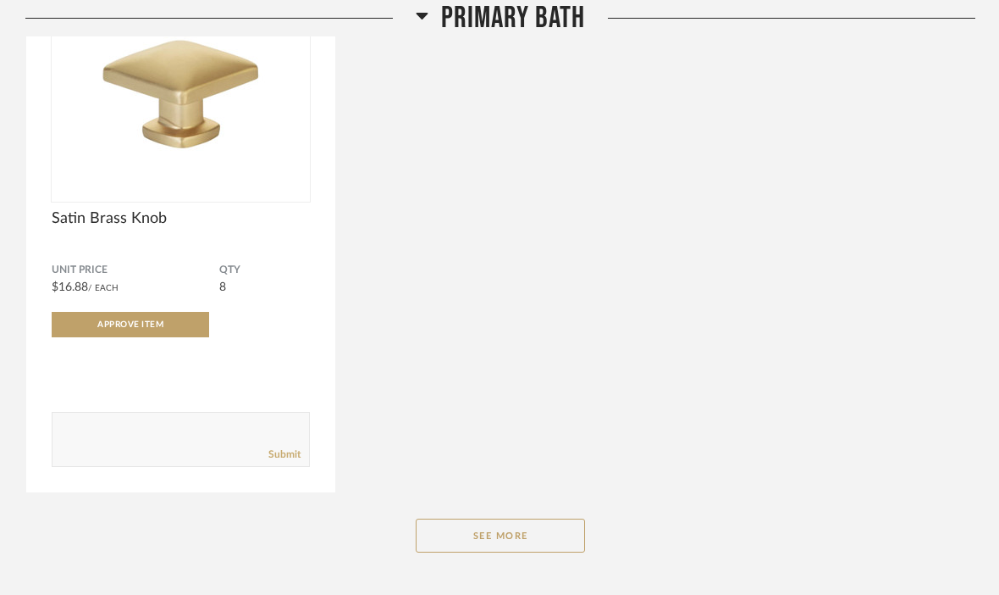
scroll to position [3874, 0]
